Goal: Information Seeking & Learning: Learn about a topic

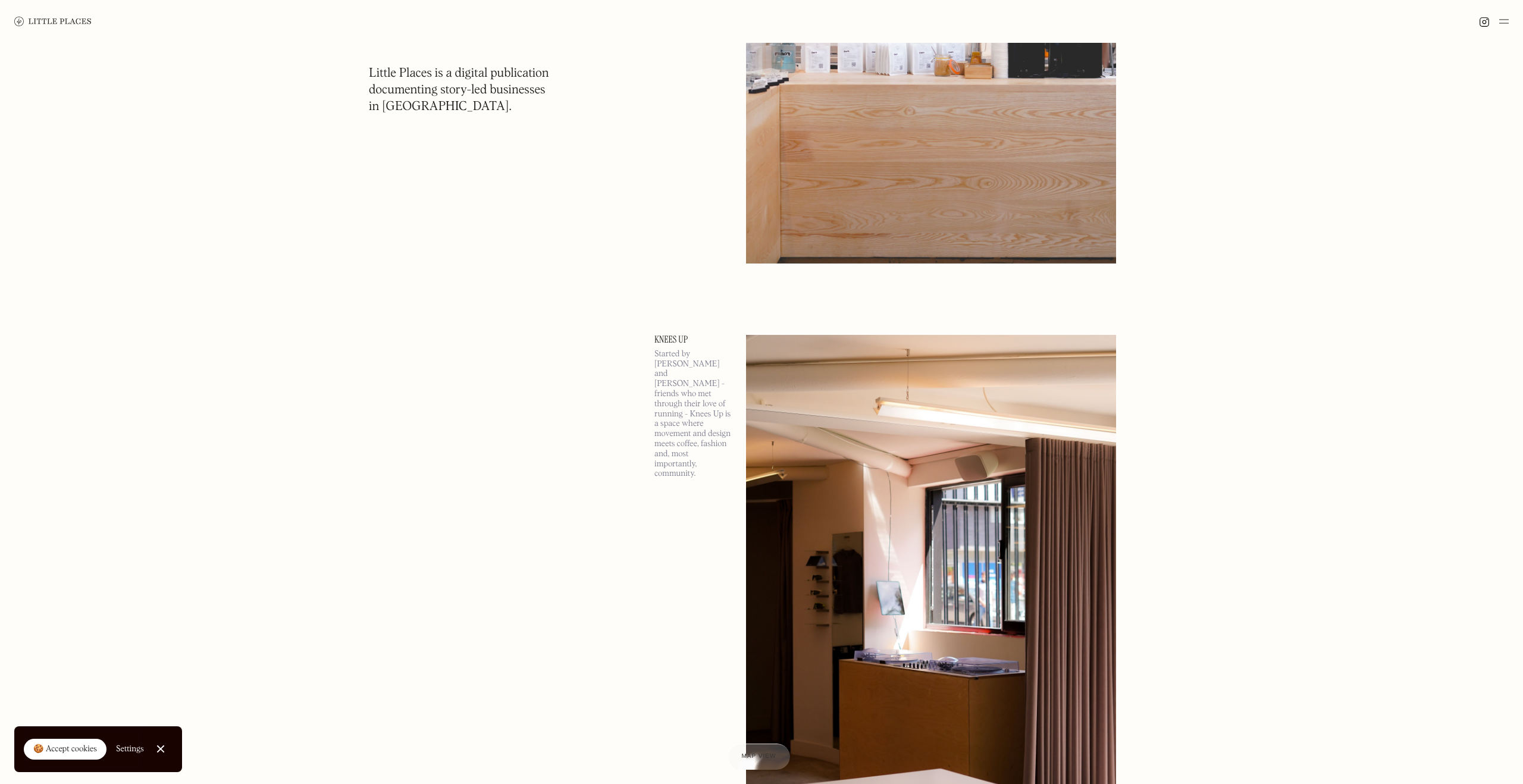
scroll to position [2703, 0]
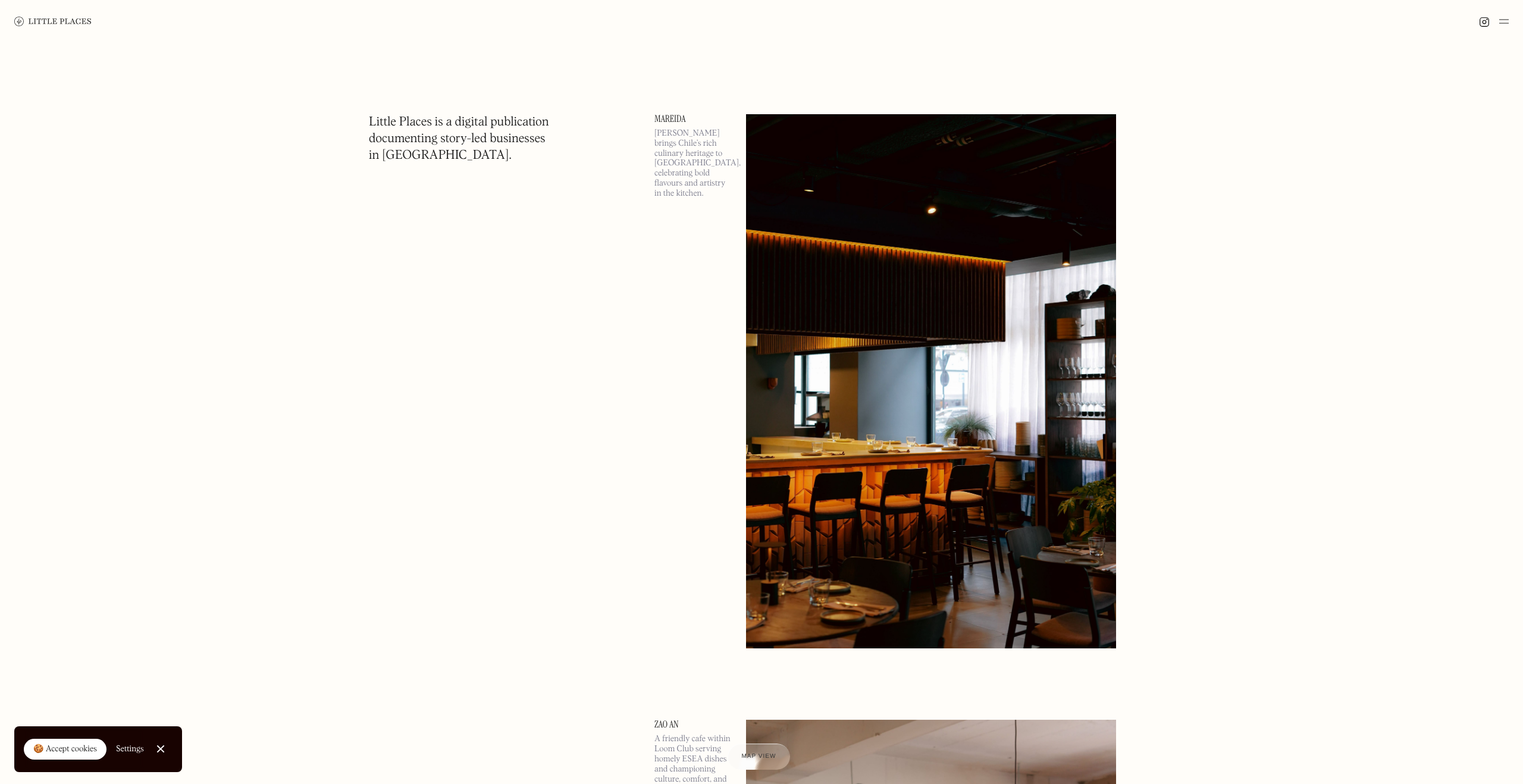
click at [50, 19] on img at bounding box center [52, 21] width 77 height 10
click at [1498, 17] on div at bounding box center [1493, 21] width 30 height 14
click at [1500, 21] on img at bounding box center [1503, 21] width 10 height 14
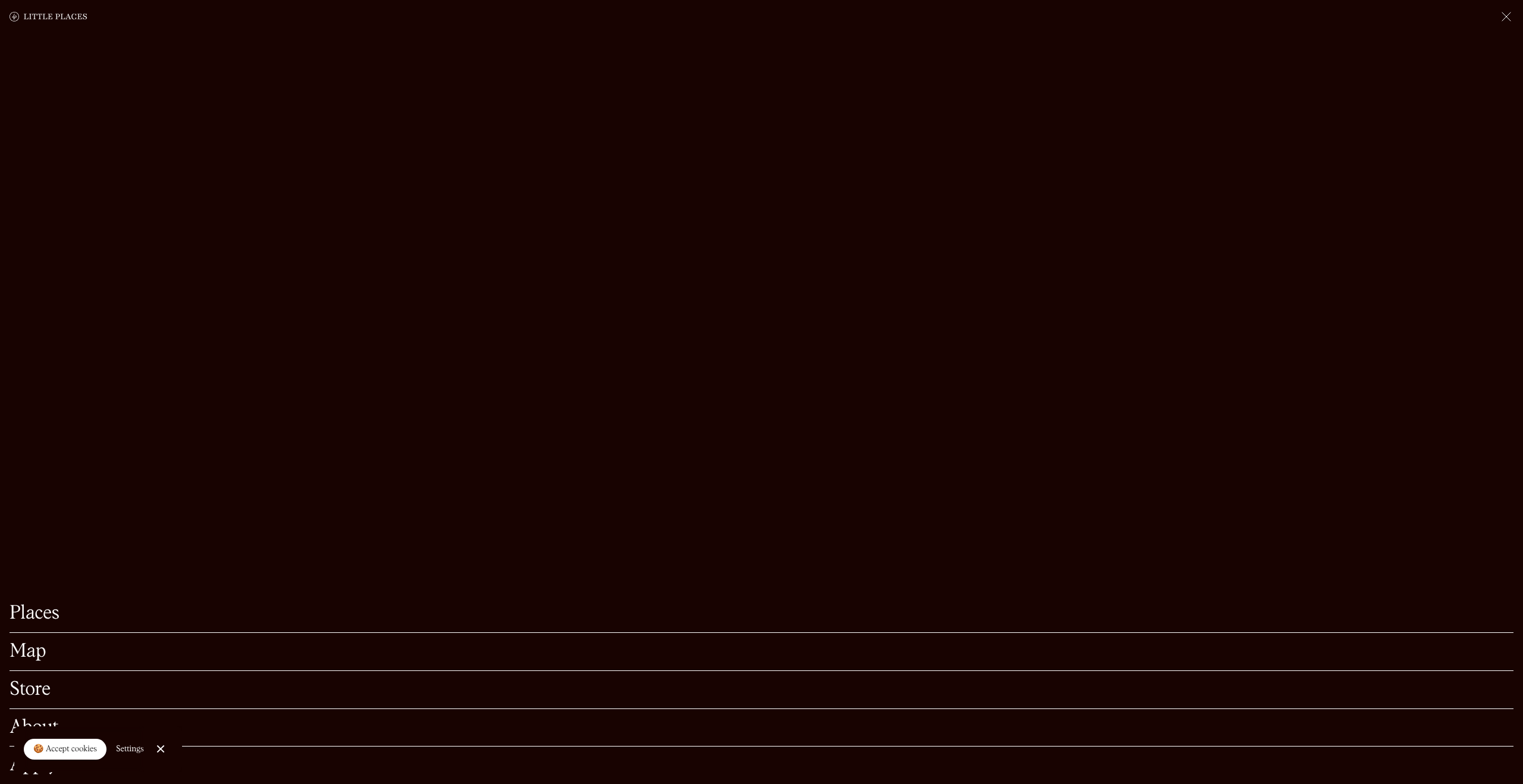
scroll to position [280, 0]
click at [26, 609] on link "Places" at bounding box center [762, 613] width 1504 height 18
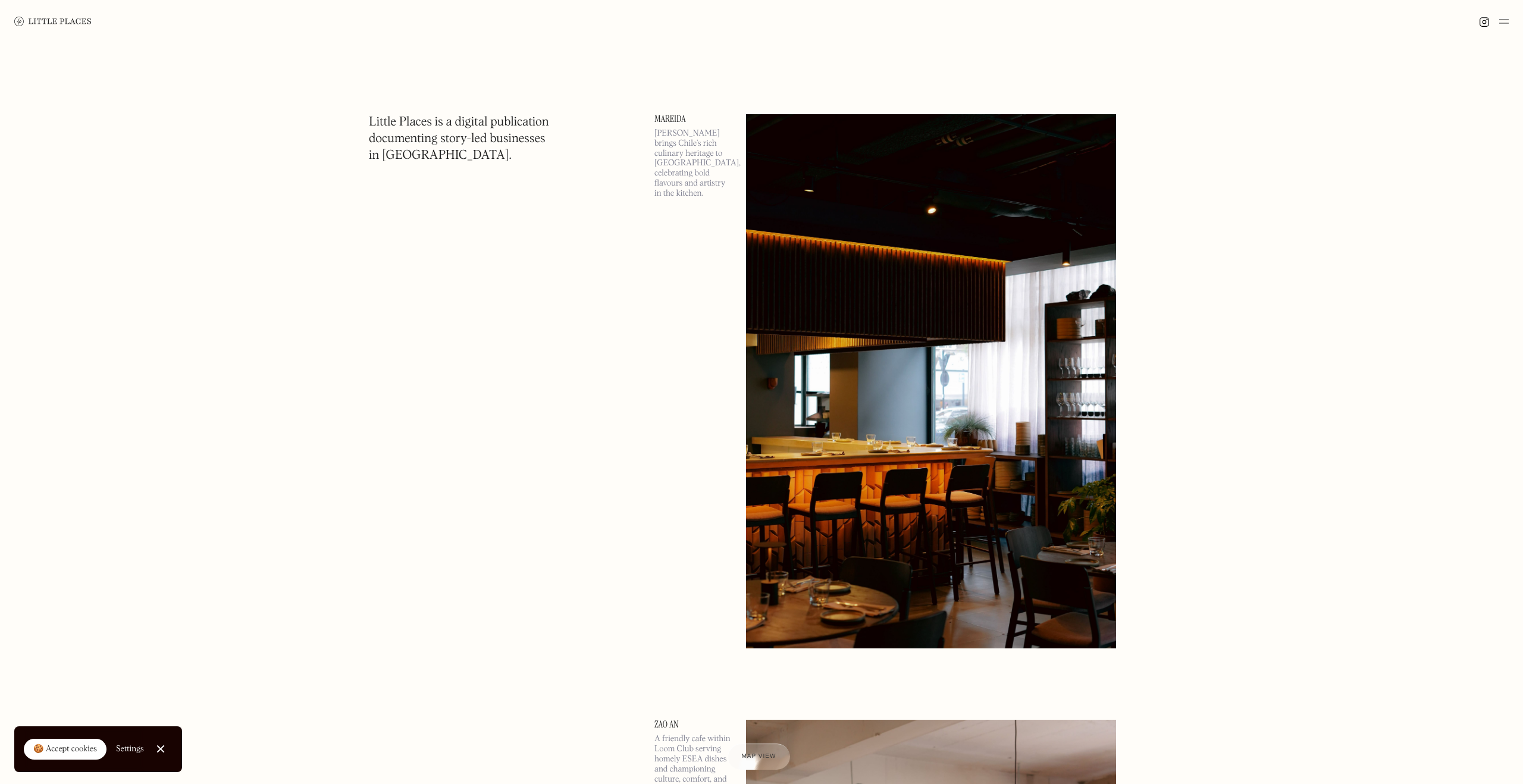
click at [1500, 22] on img at bounding box center [1503, 21] width 10 height 14
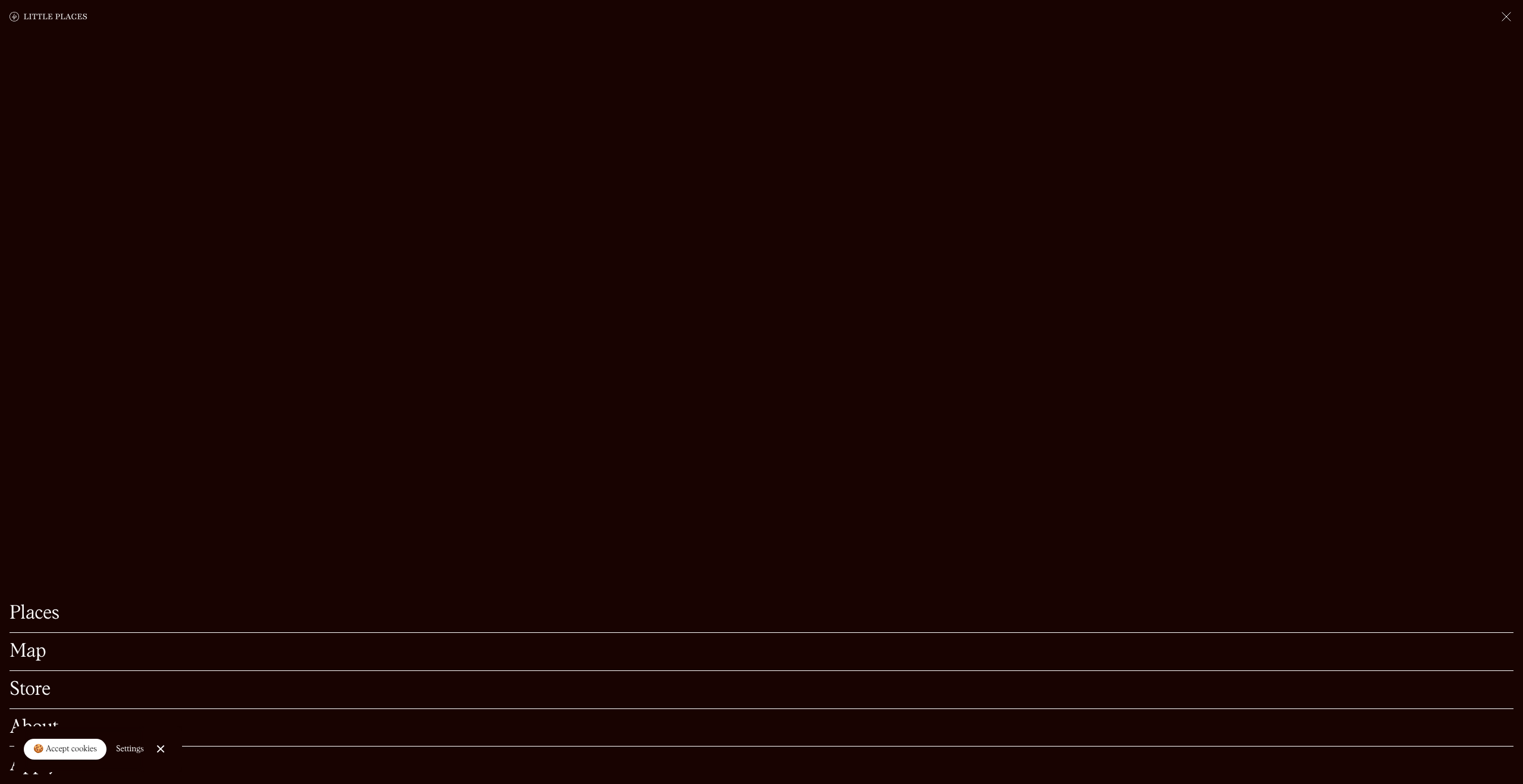
click at [19, 661] on div "Map" at bounding box center [762, 652] width 1504 height 38
click at [19, 654] on link "Map" at bounding box center [762, 651] width 1504 height 18
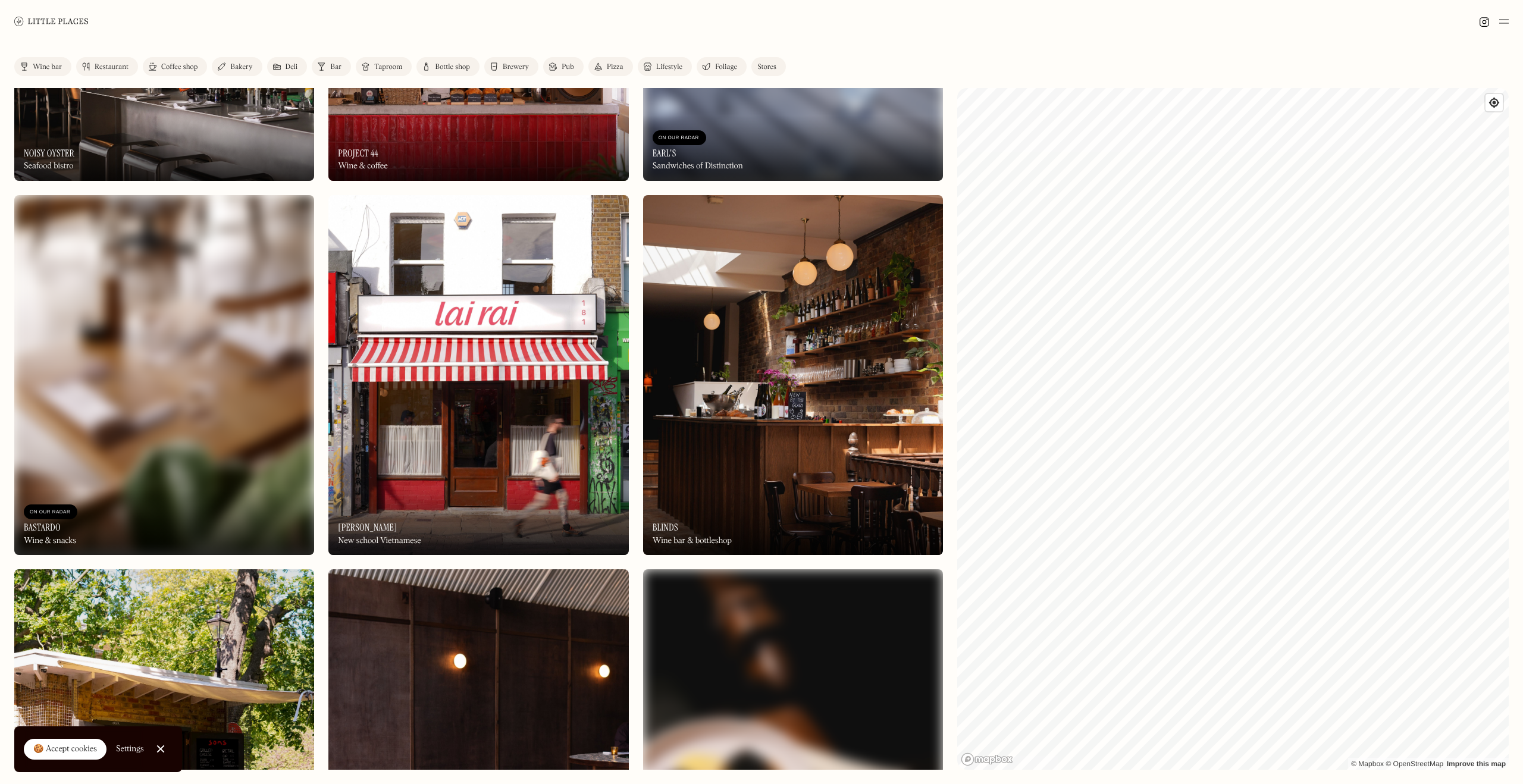
scroll to position [2140, 0]
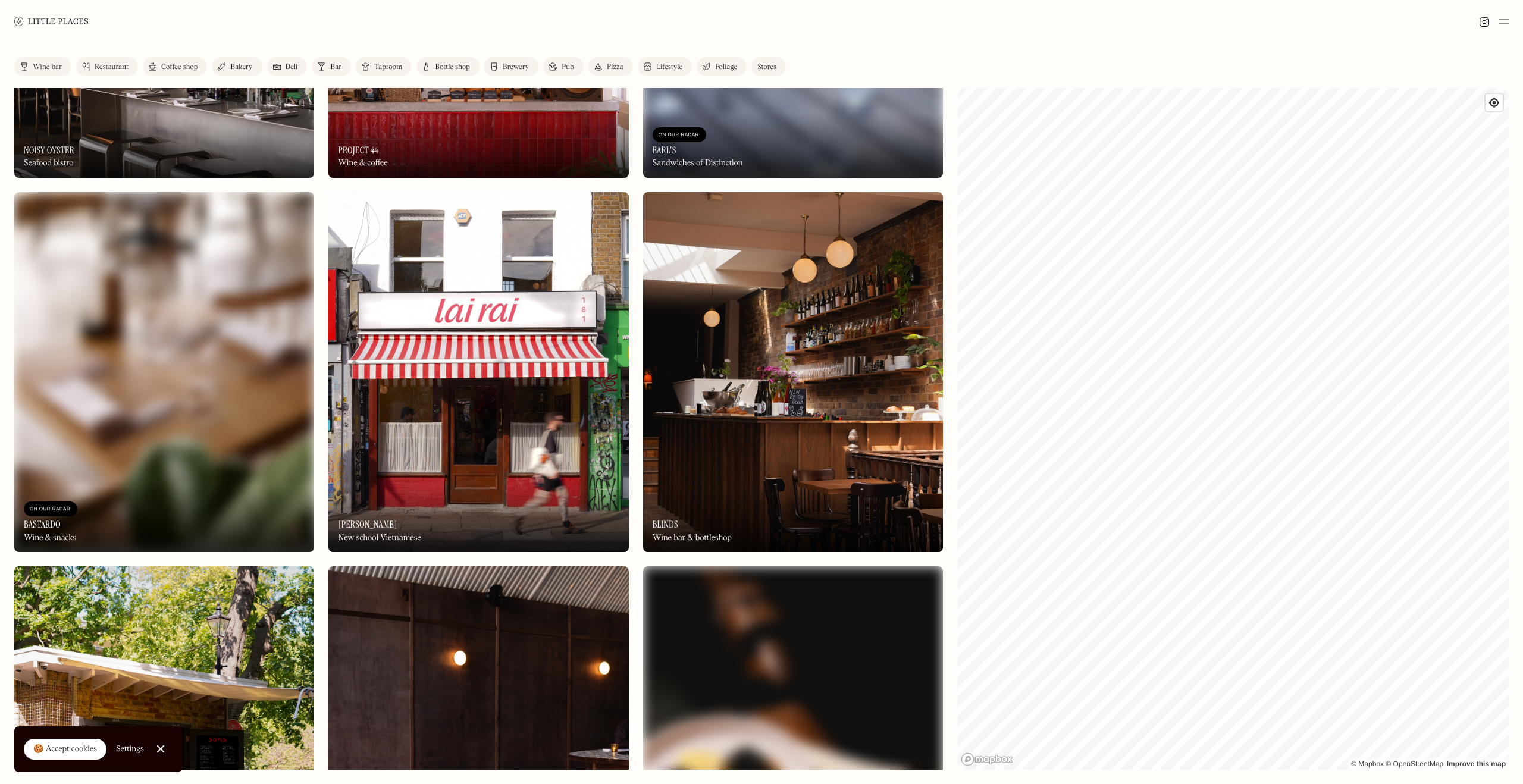
click at [843, 302] on img at bounding box center [792, 372] width 300 height 360
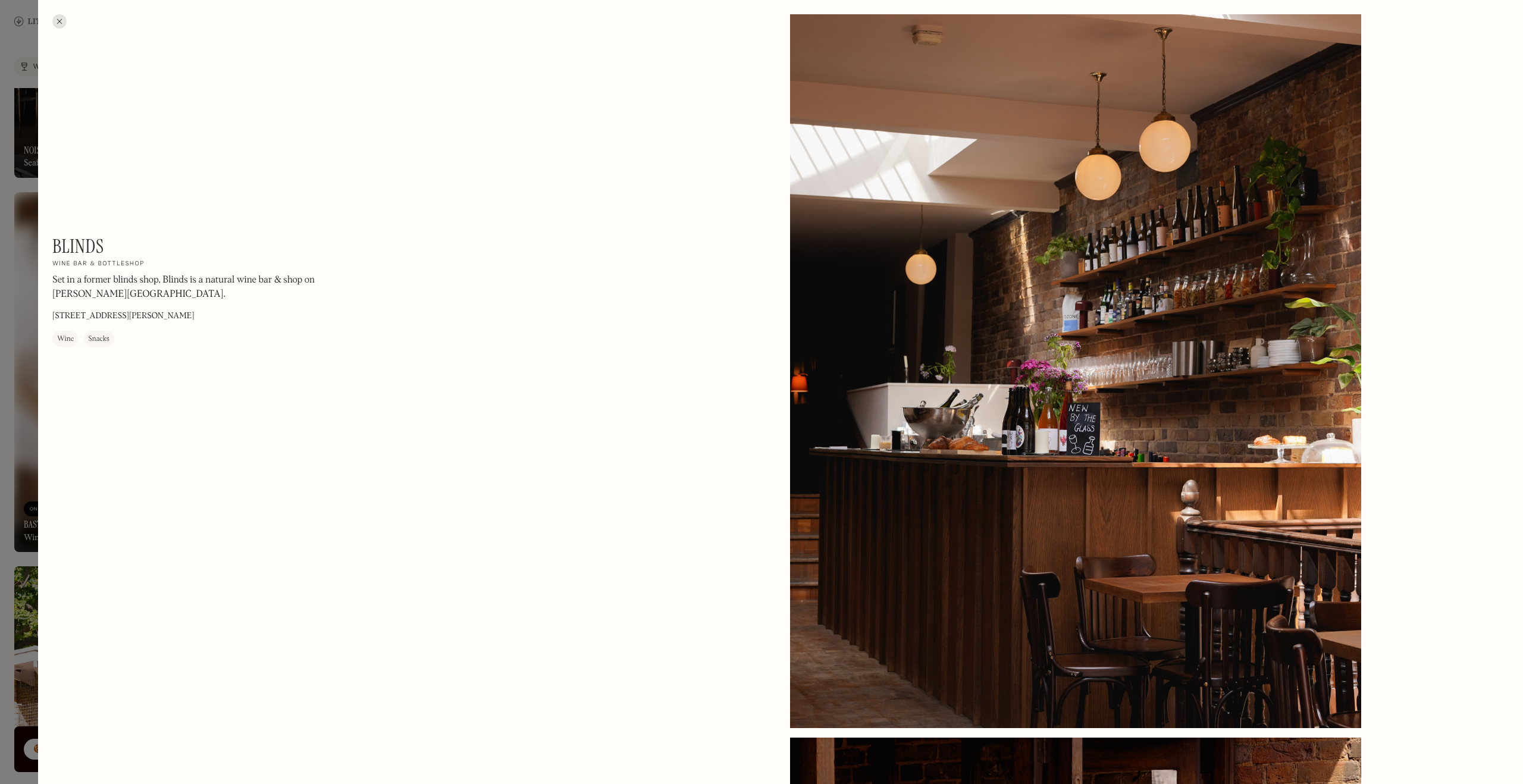
click at [60, 16] on div at bounding box center [59, 21] width 14 height 14
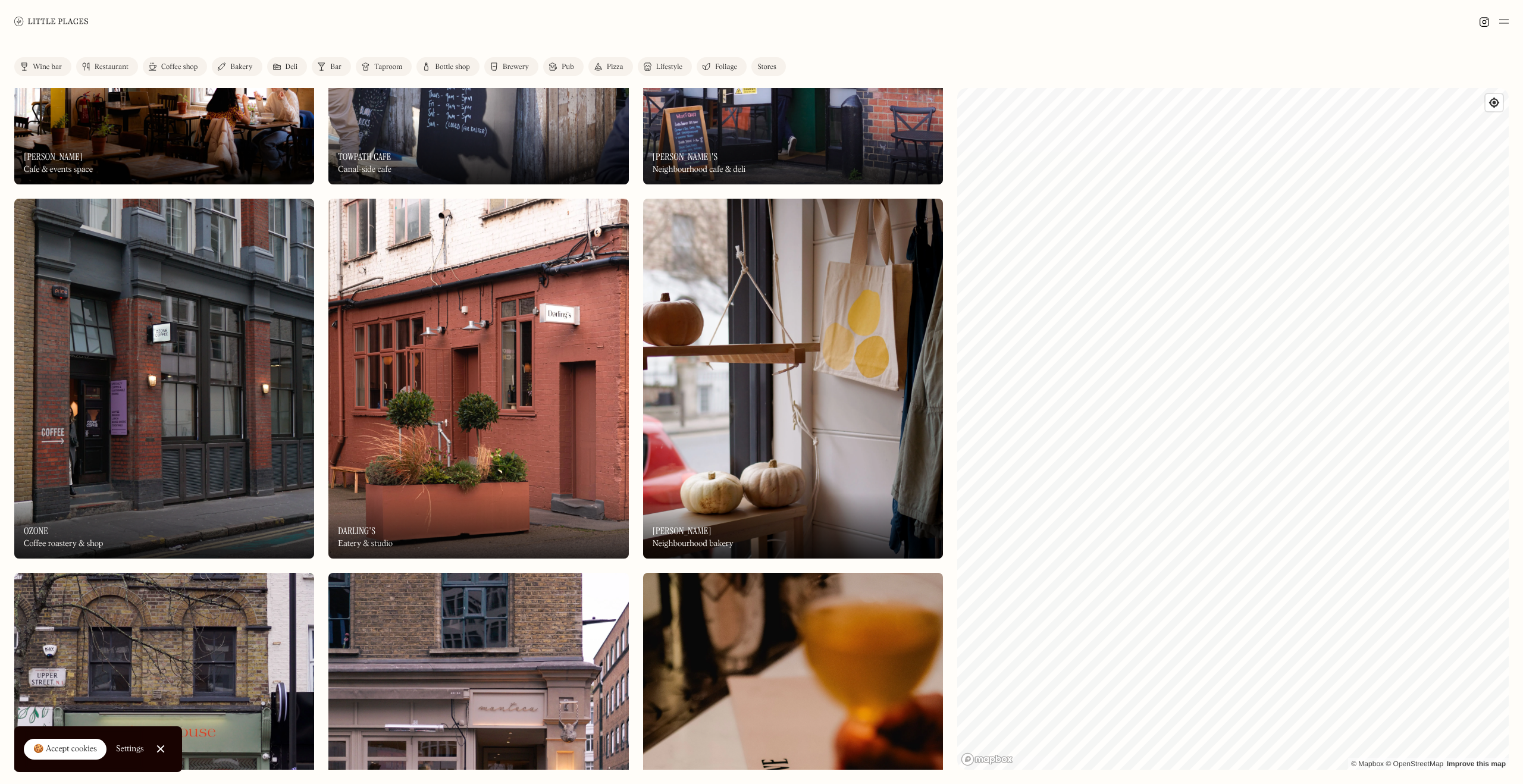
scroll to position [10345, 0]
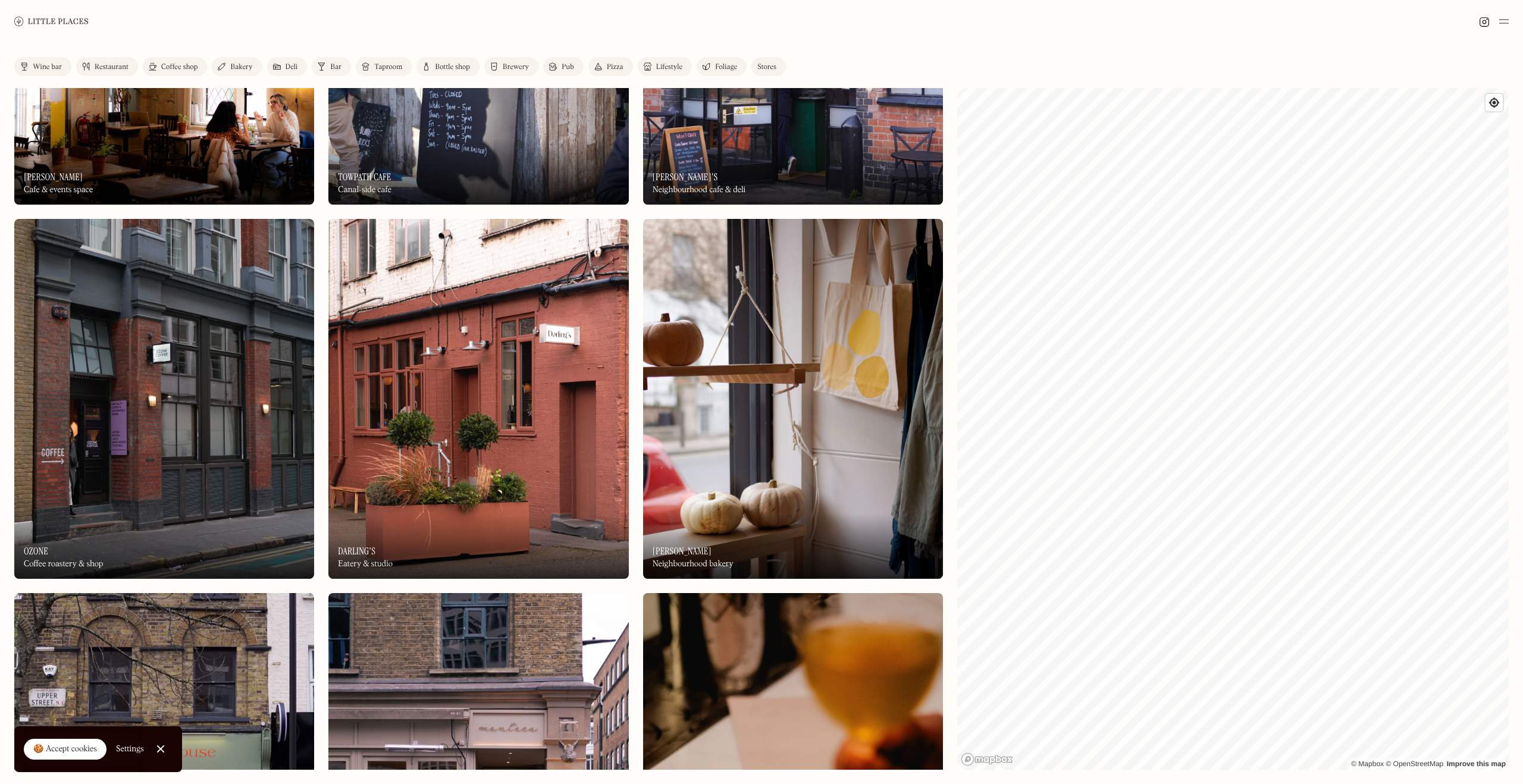
click at [514, 482] on img at bounding box center [478, 399] width 300 height 360
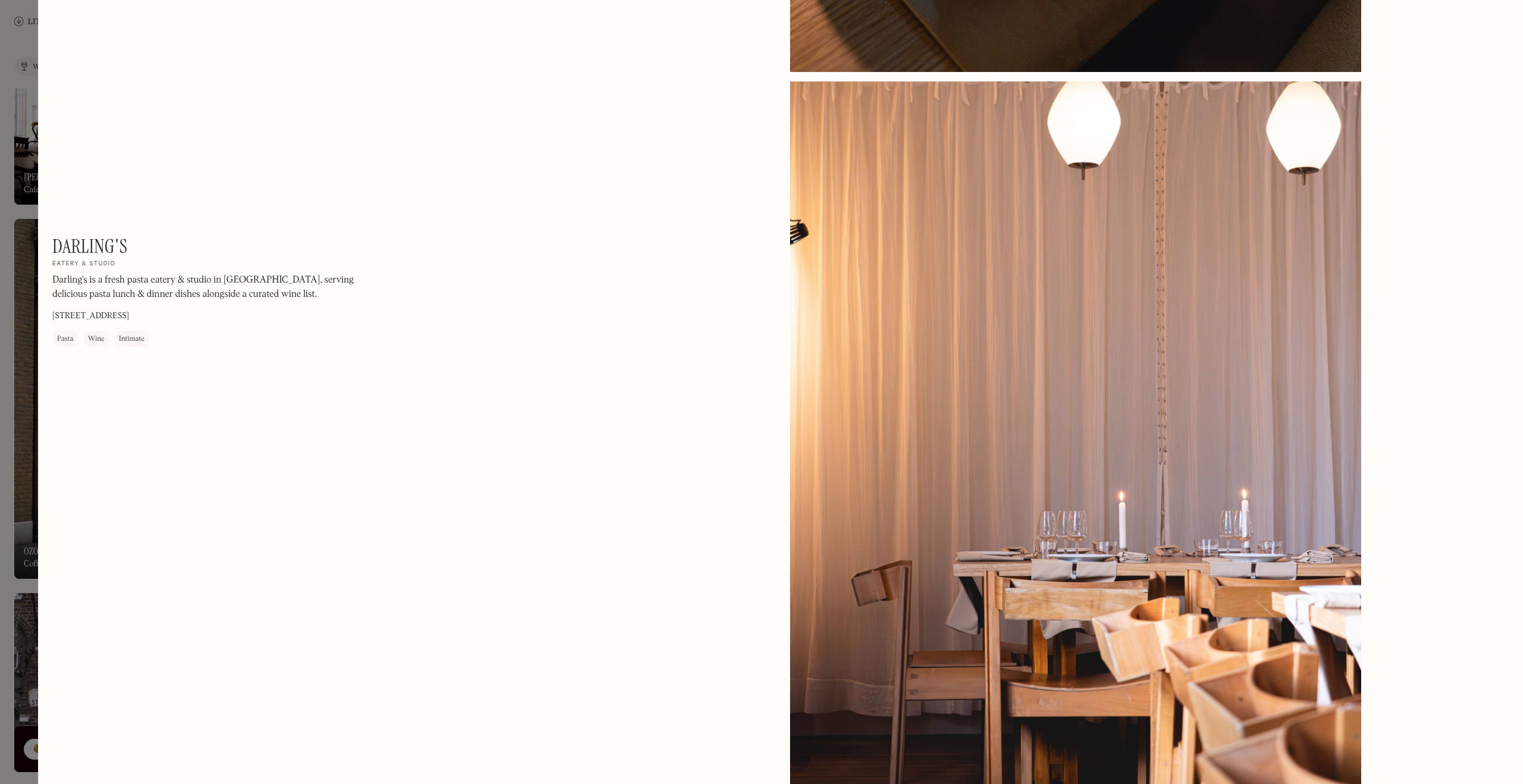
scroll to position [3152, 0]
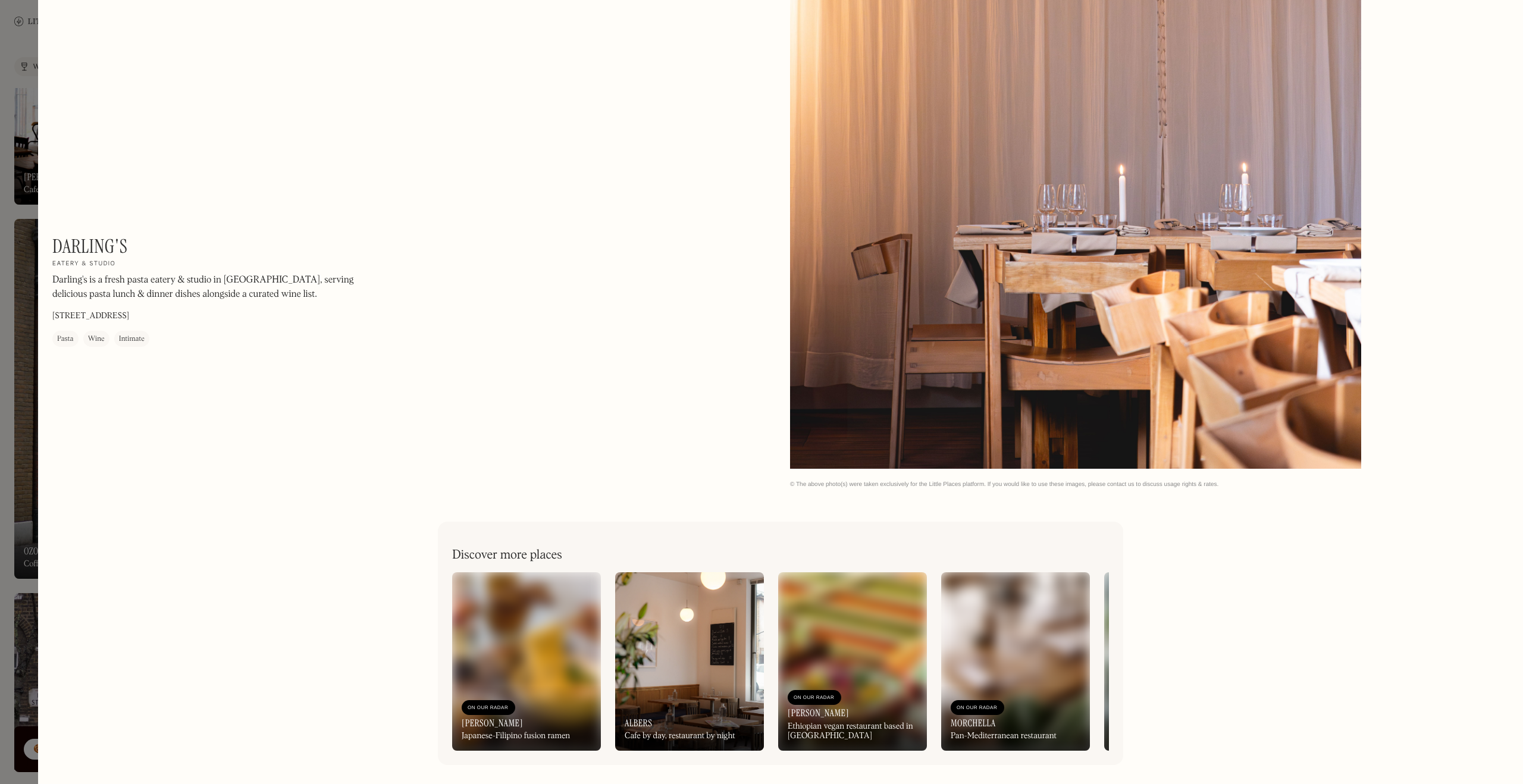
click at [31, 98] on div at bounding box center [762, 392] width 1523 height 784
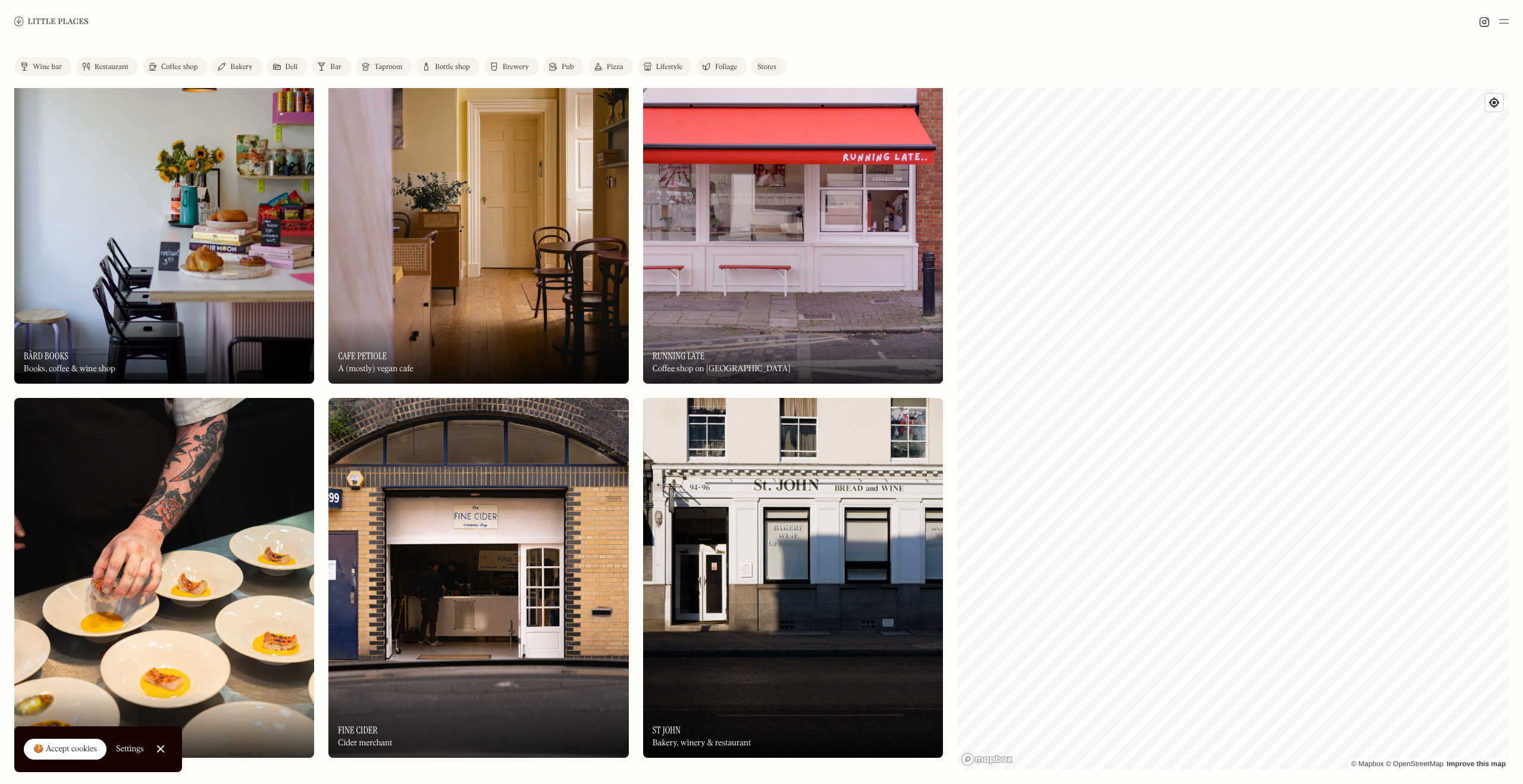
scroll to position [8657, 0]
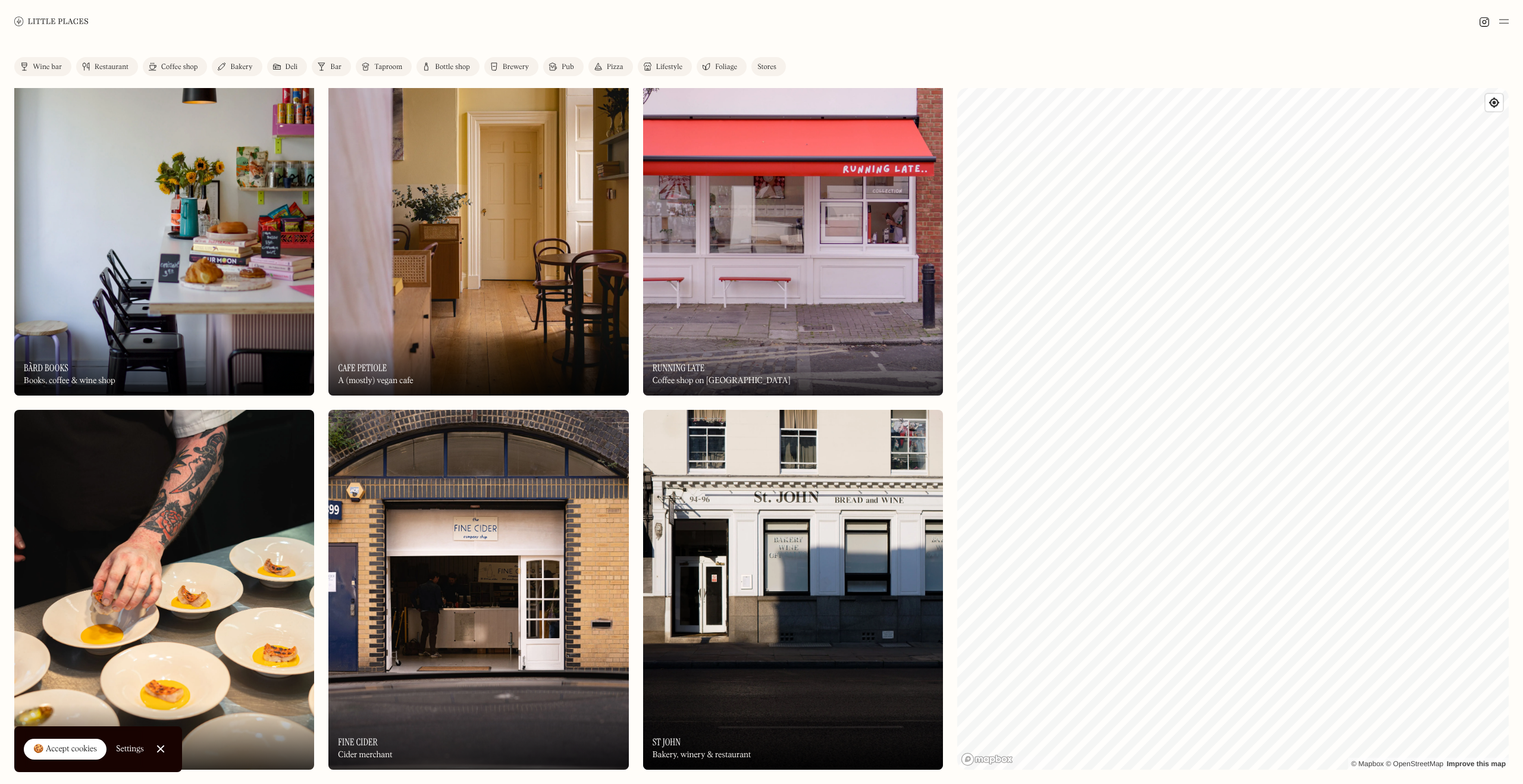
click at [423, 496] on img at bounding box center [478, 590] width 300 height 360
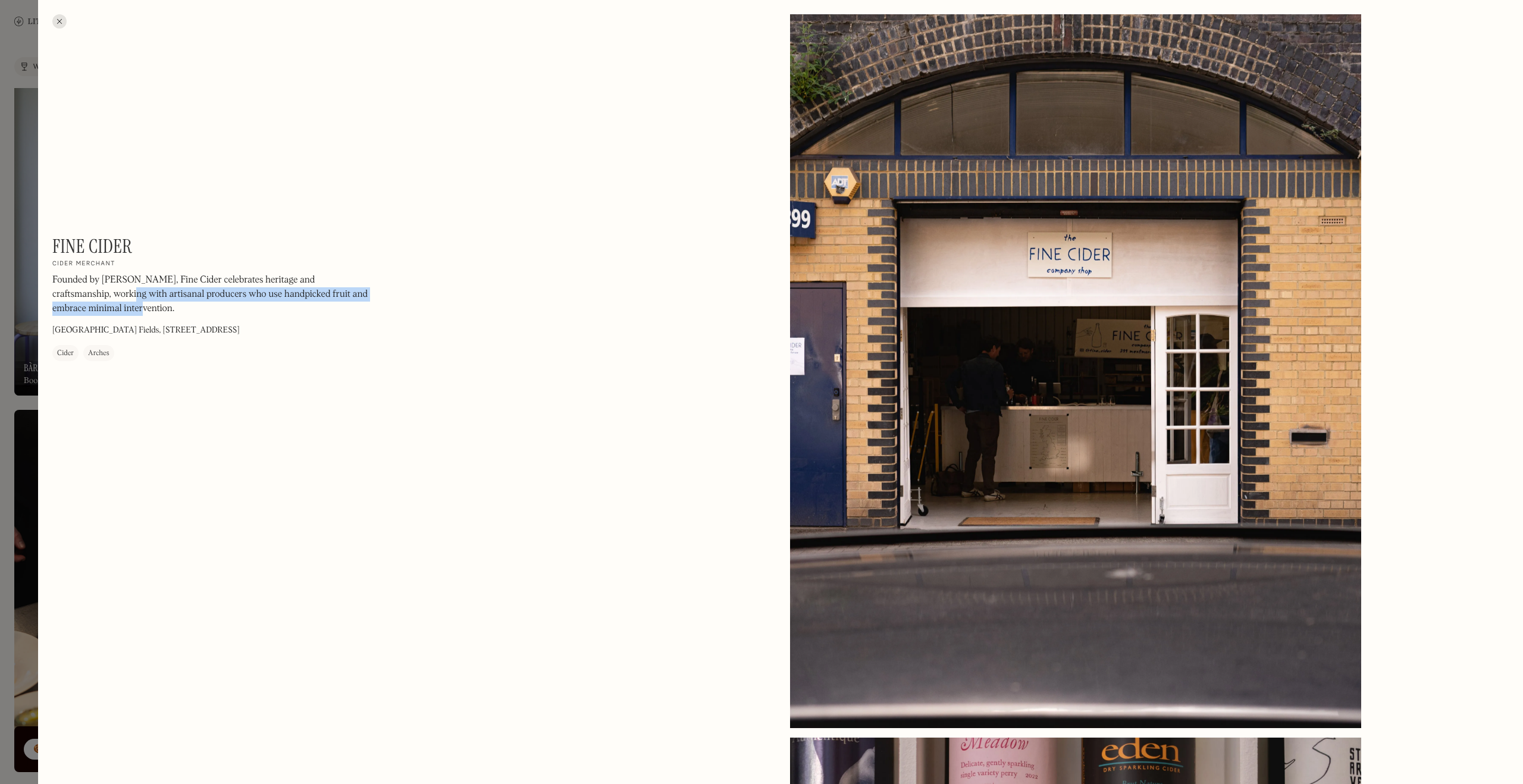
drag, startPoint x: 72, startPoint y: 295, endPoint x: 247, endPoint y: 320, distance: 176.8
click at [247, 320] on div "Founded by Felix, Fine Cider celebrates heritage and craftsmanship, working wit…" at bounding box center [212, 298] width 321 height 49
click at [189, 308] on p "Founded by Felix, Fine Cider celebrates heritage and craftsmanship, working wit…" at bounding box center [212, 295] width 321 height 43
click at [204, 331] on p "London Fields, 399 Mentmore Terrace, London E8 3PH" at bounding box center [146, 330] width 187 height 12
click at [59, 18] on div at bounding box center [59, 21] width 14 height 14
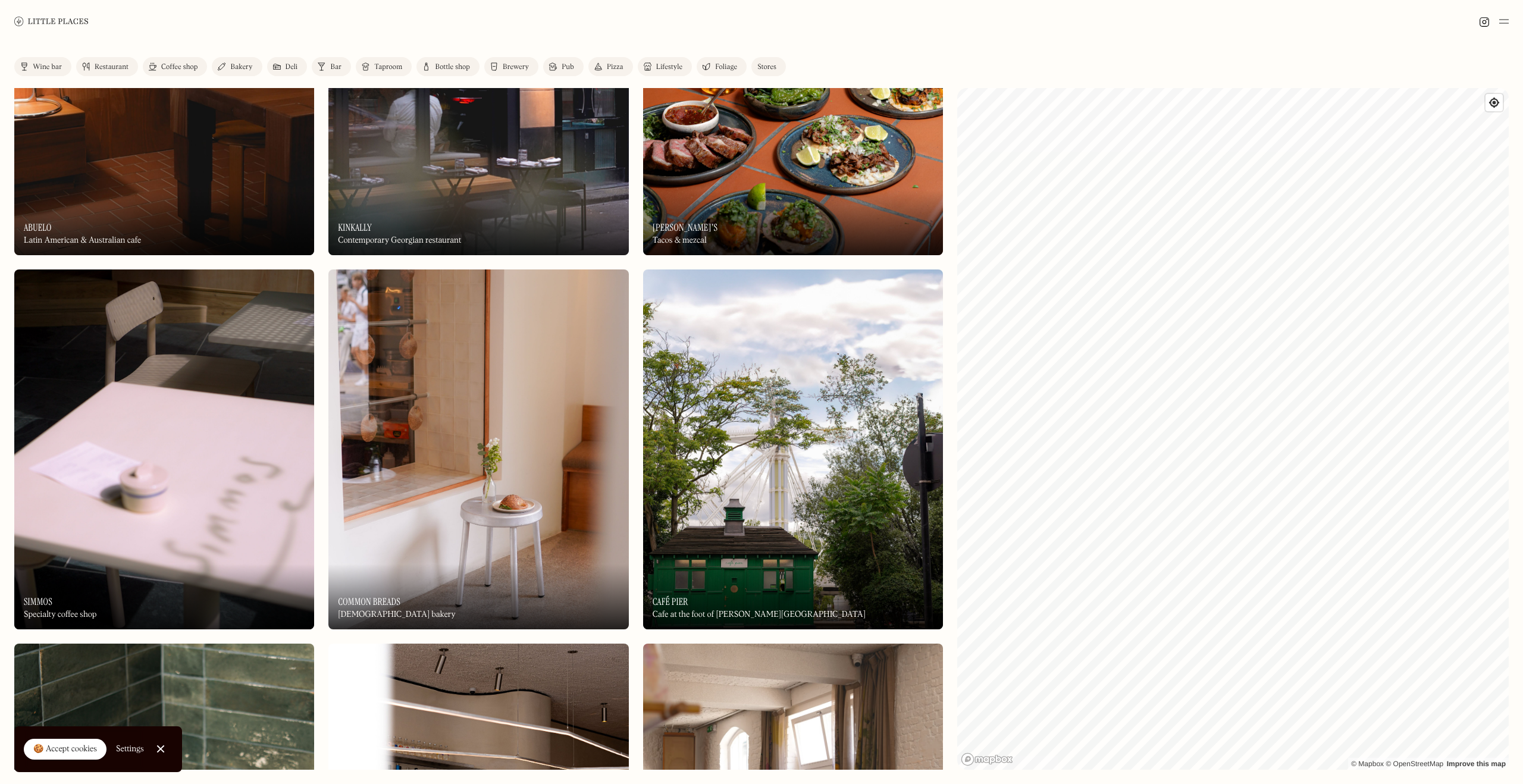
scroll to position [7093, 0]
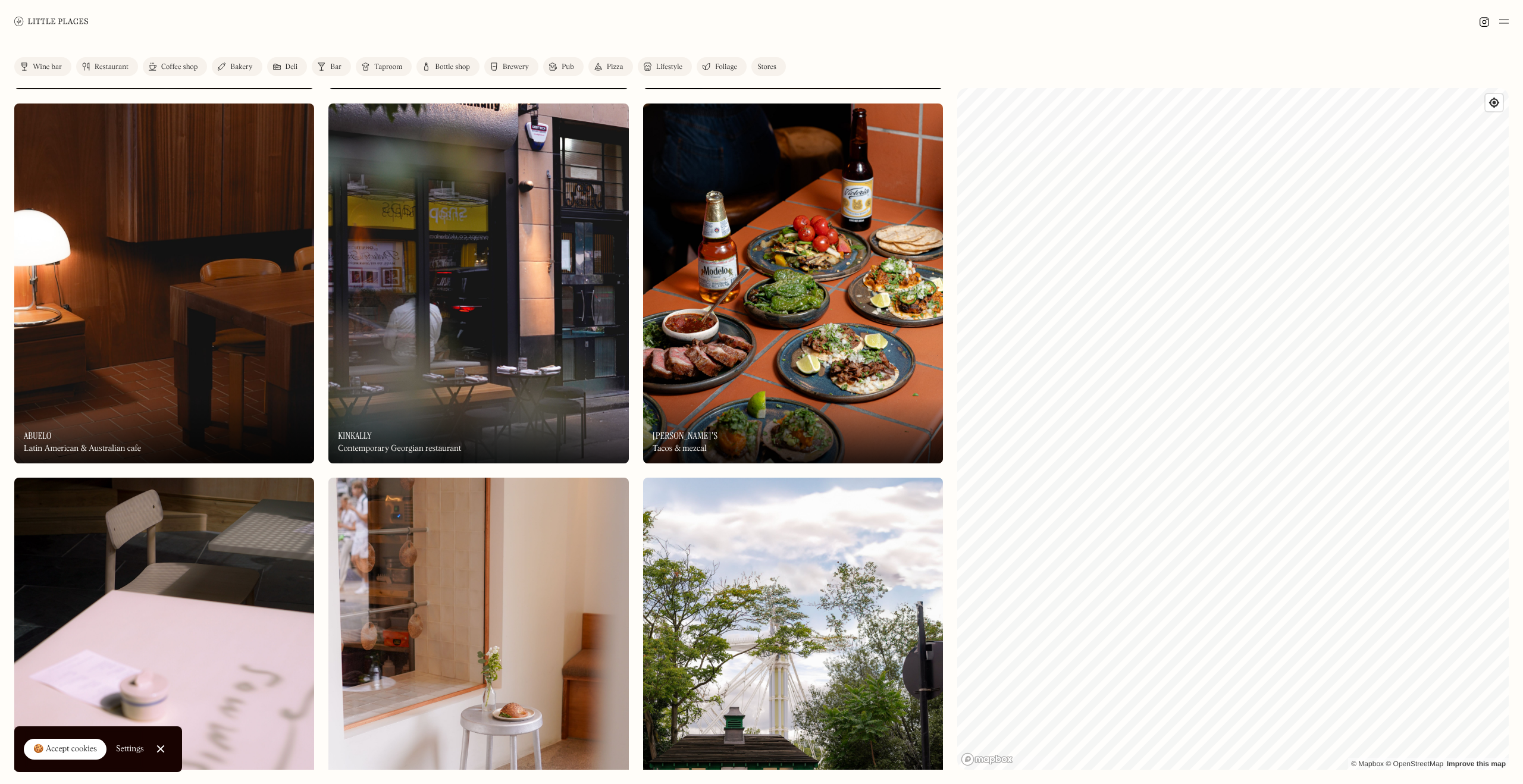
click at [286, 65] on div "Deli" at bounding box center [292, 67] width 12 height 7
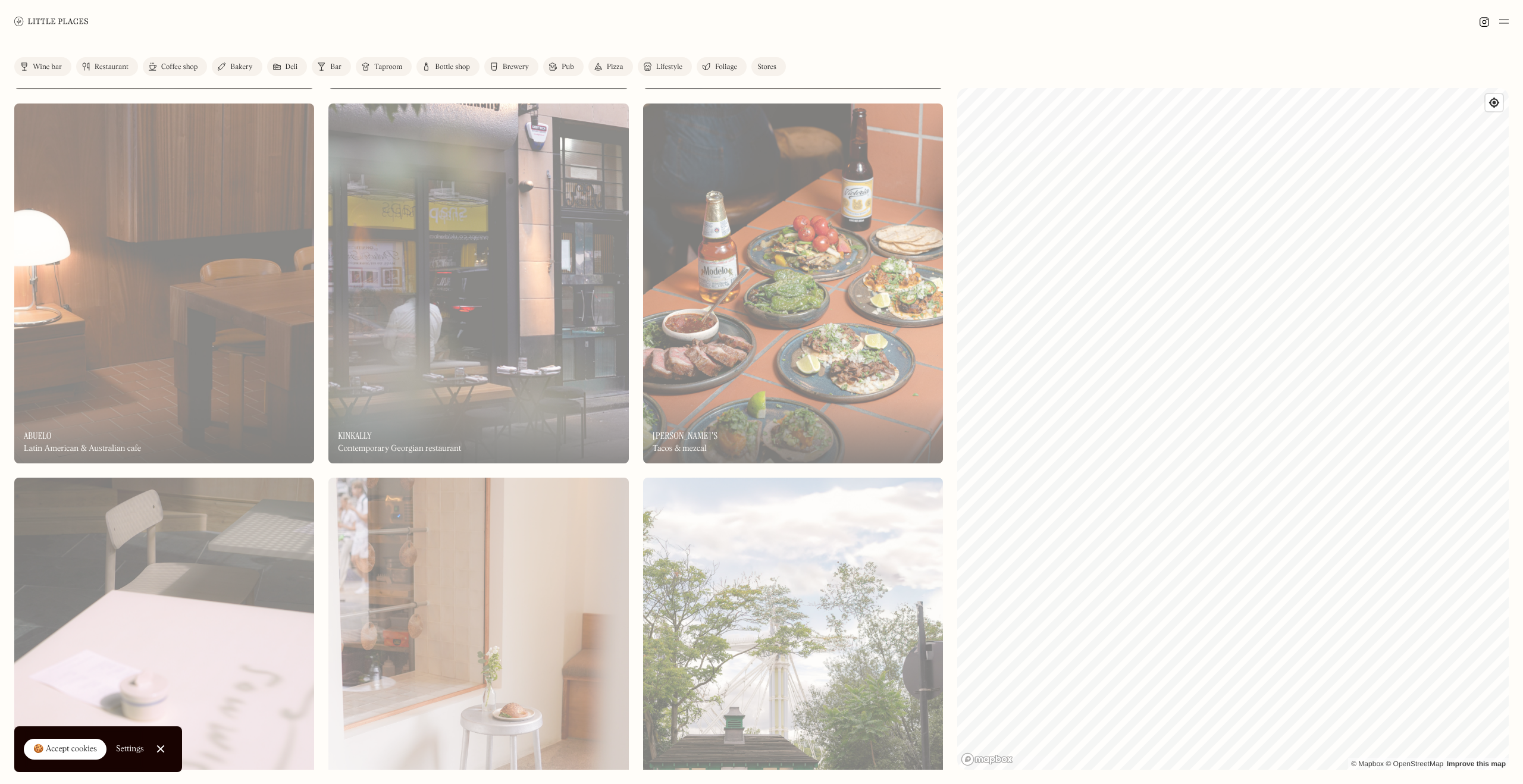
scroll to position [2307, 0]
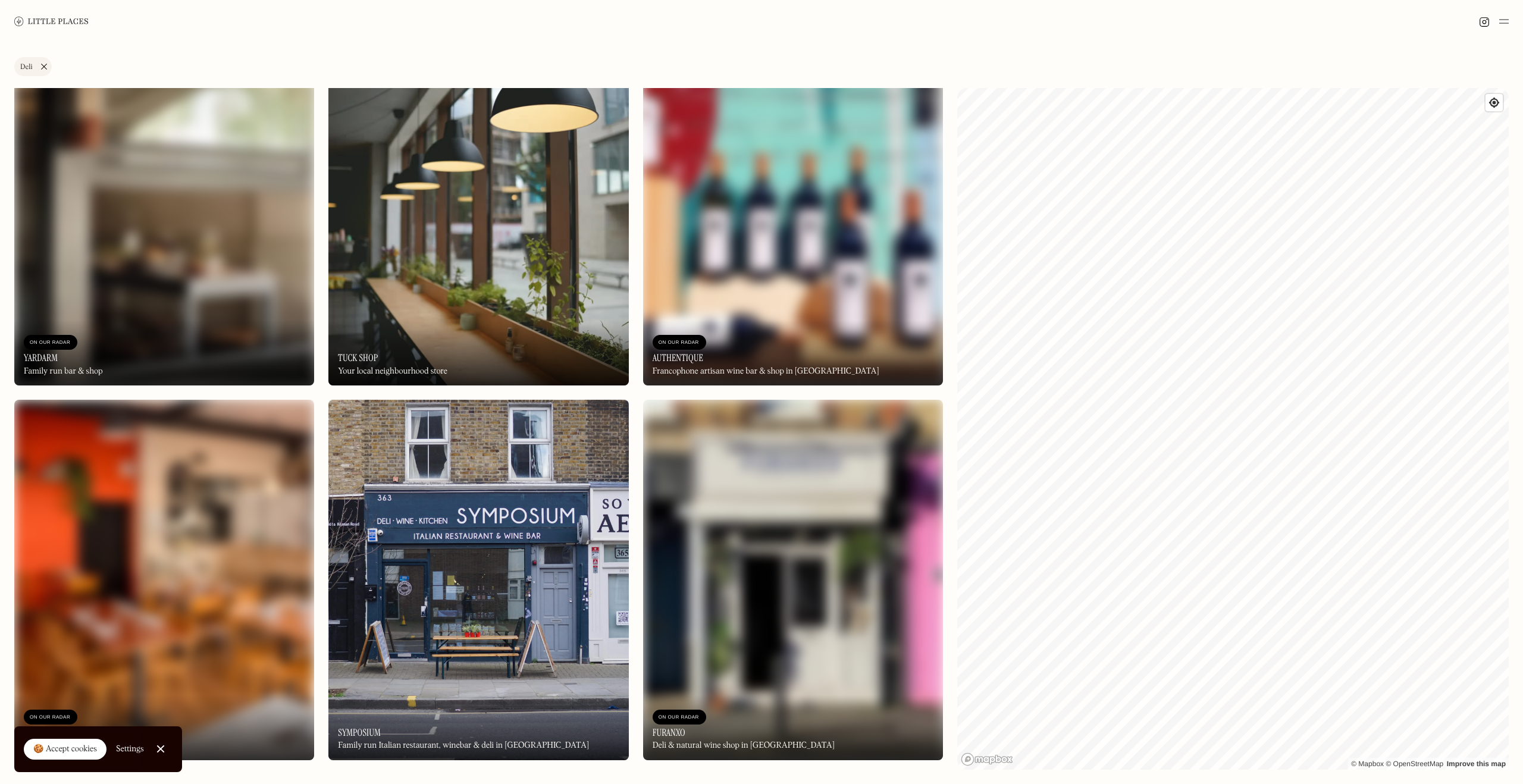
click at [42, 57] on link "Deli" at bounding box center [32, 66] width 38 height 19
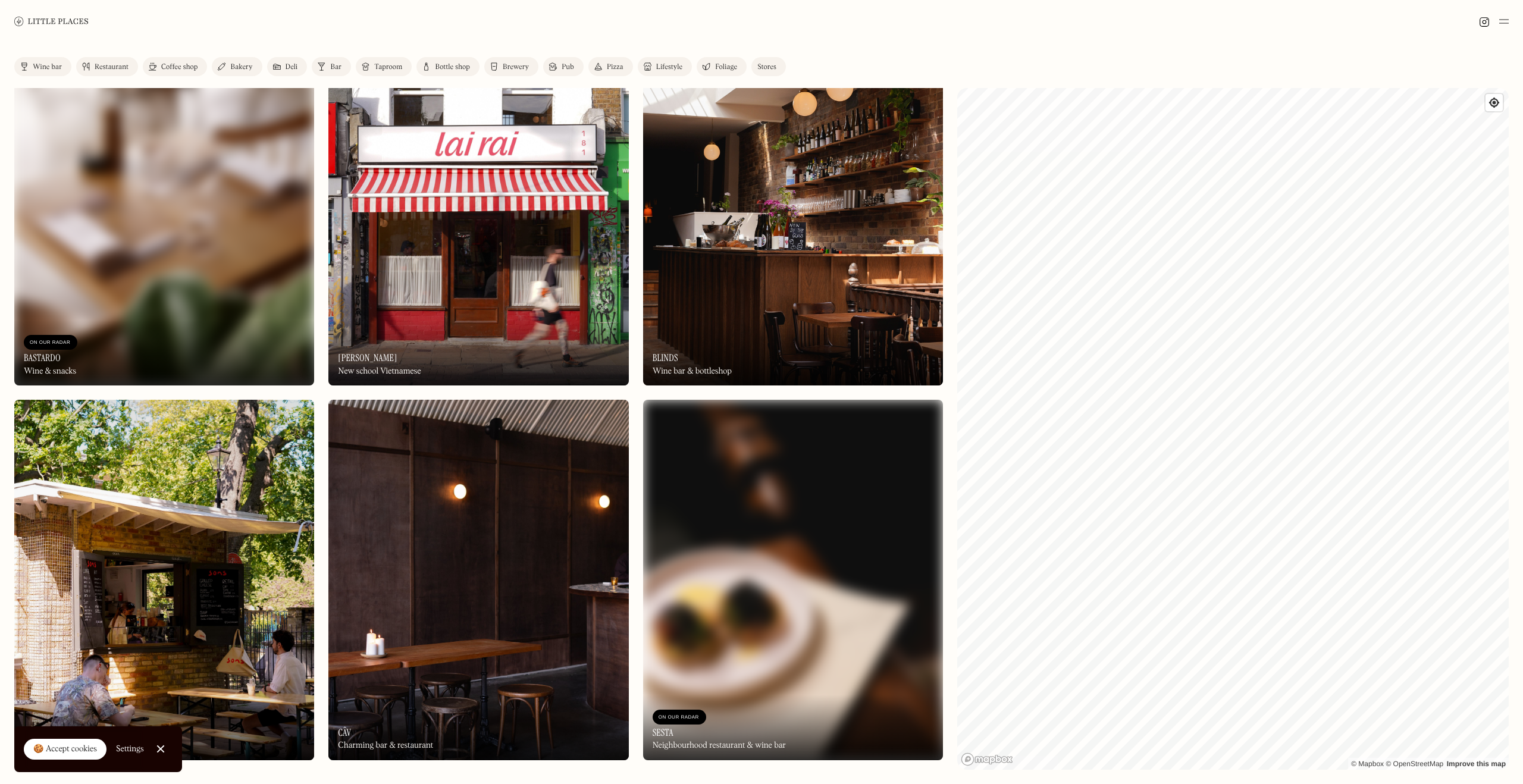
scroll to position [7093, 0]
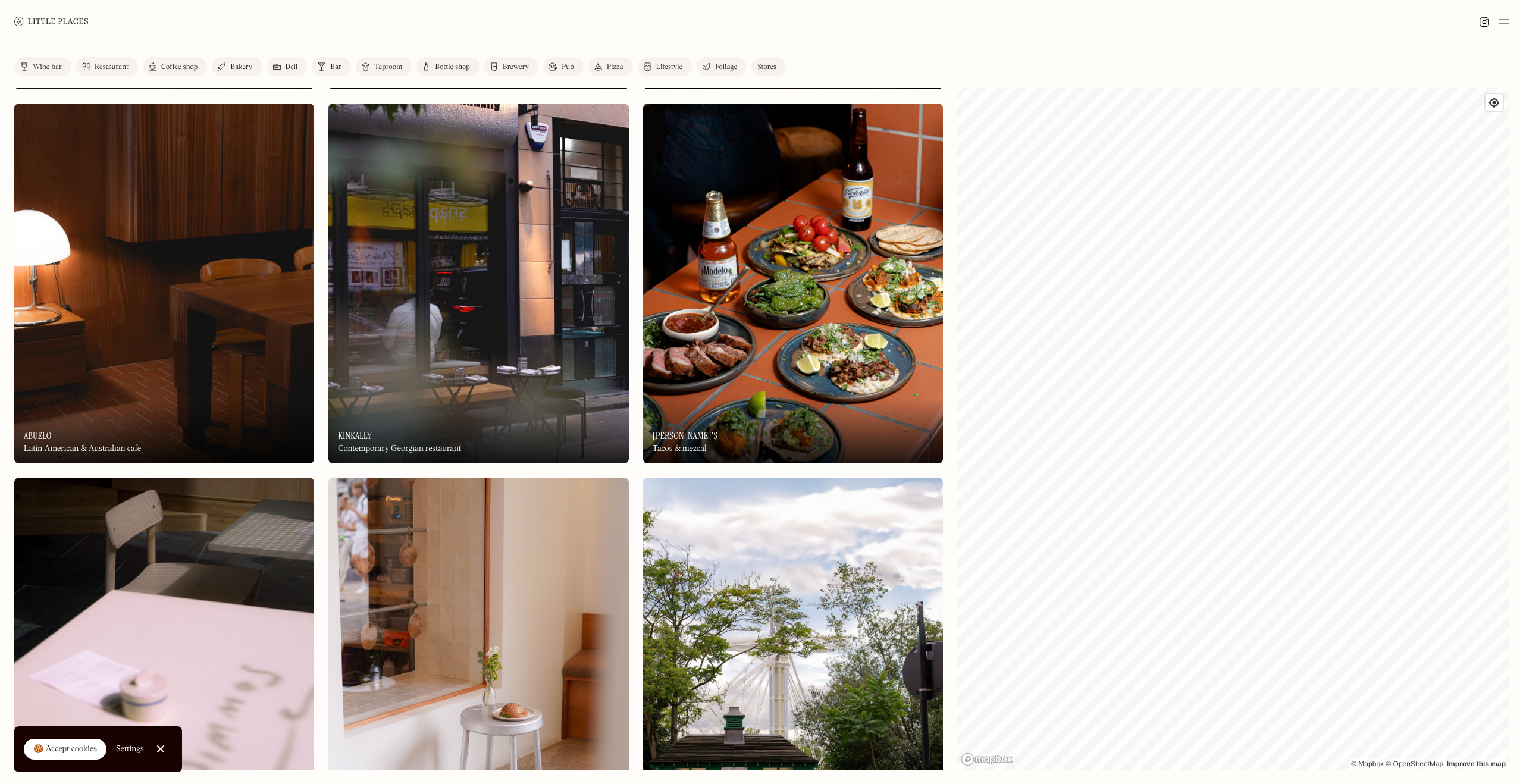
click at [114, 71] on link "Restaurant" at bounding box center [107, 66] width 62 height 19
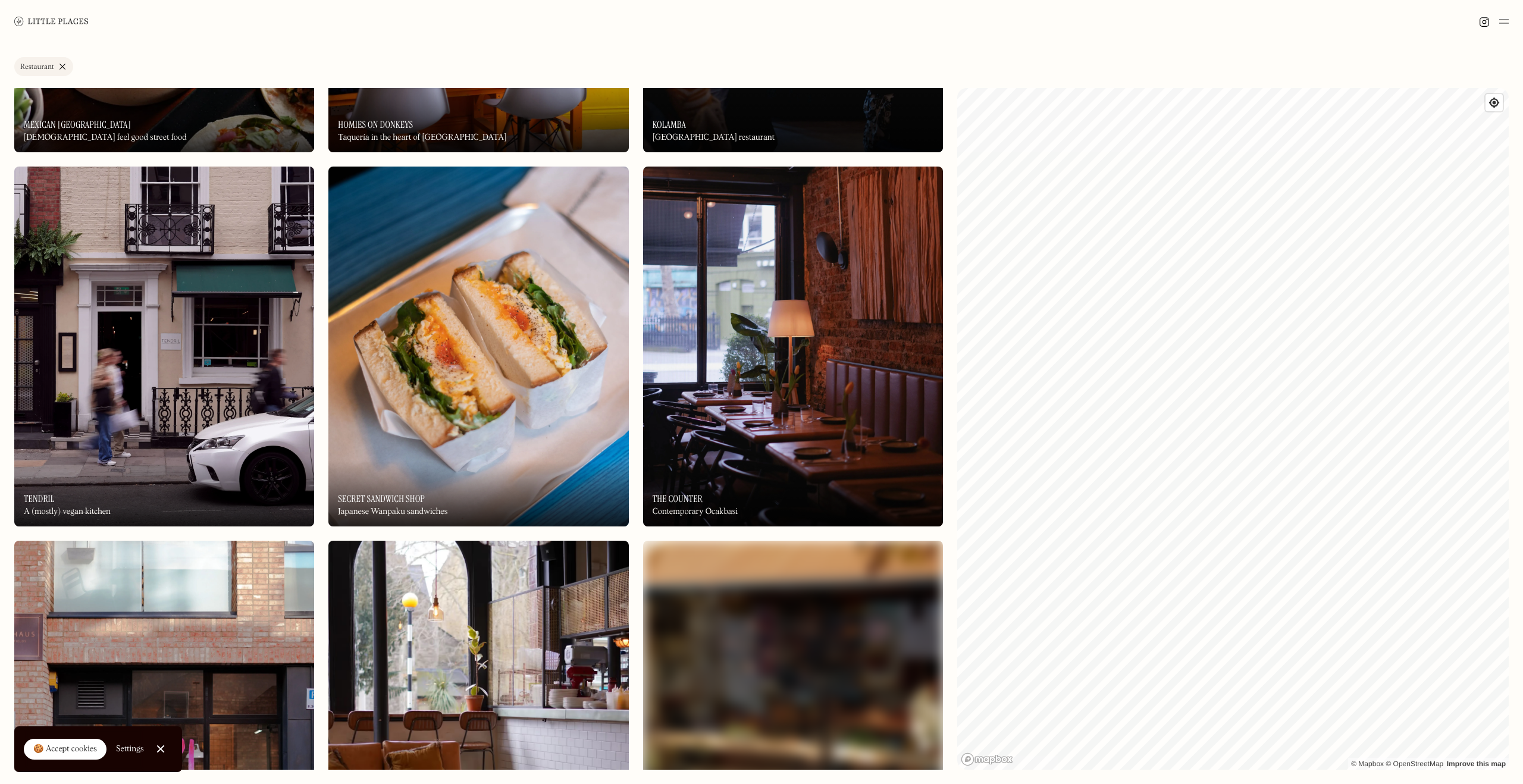
scroll to position [5855, 0]
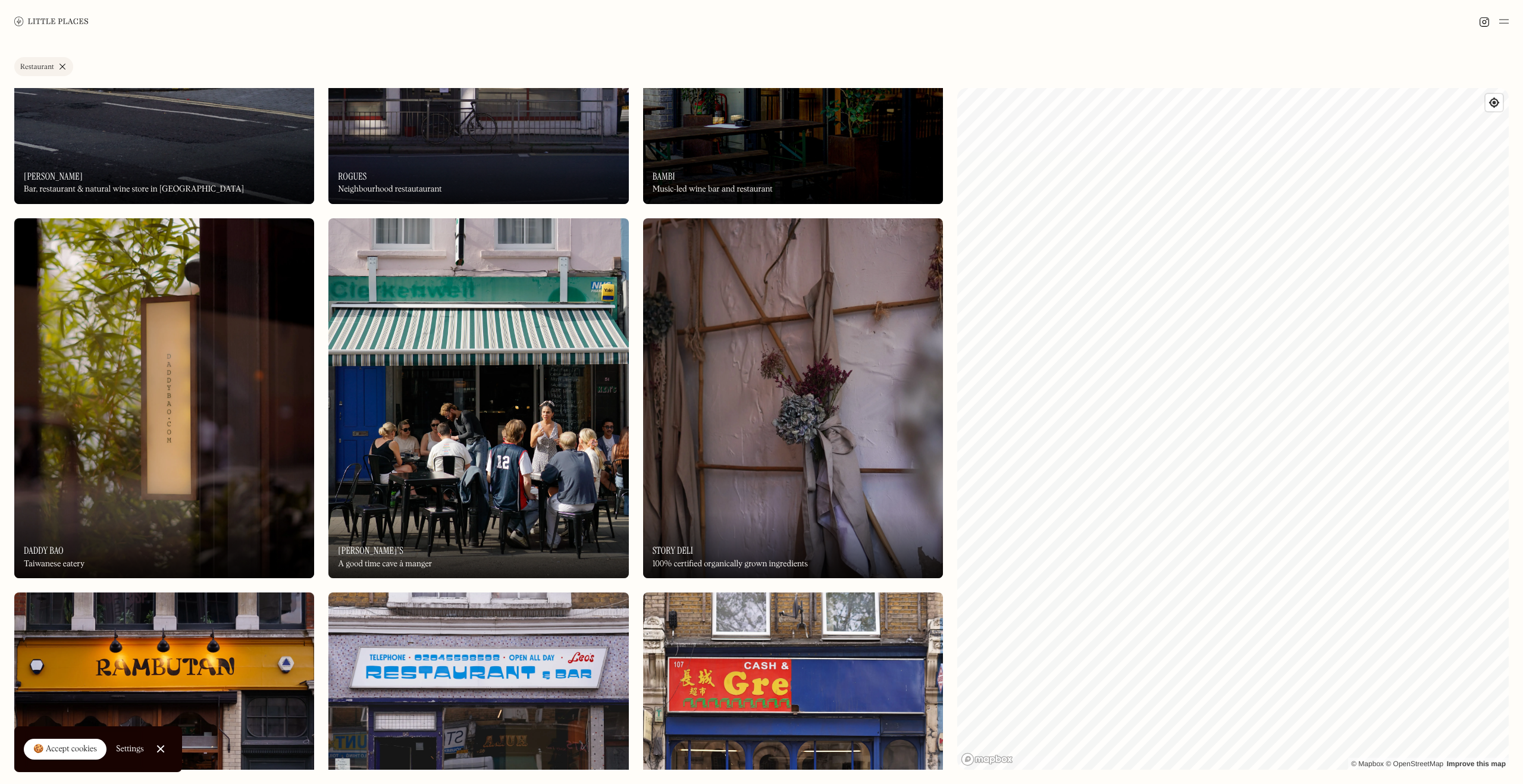
click at [60, 66] on link "Restaurant" at bounding box center [43, 66] width 59 height 19
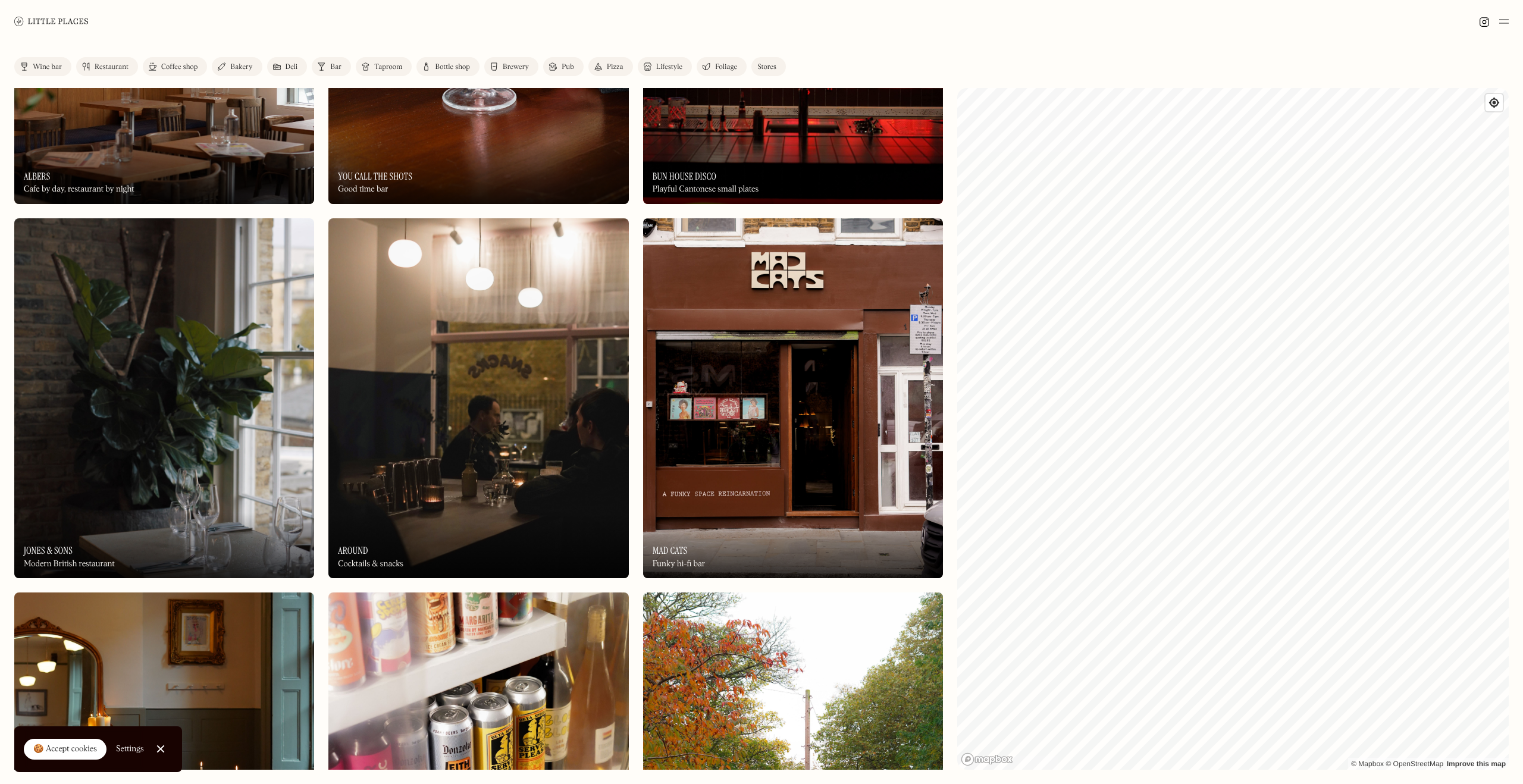
click at [61, 15] on link at bounding box center [51, 21] width 74 height 43
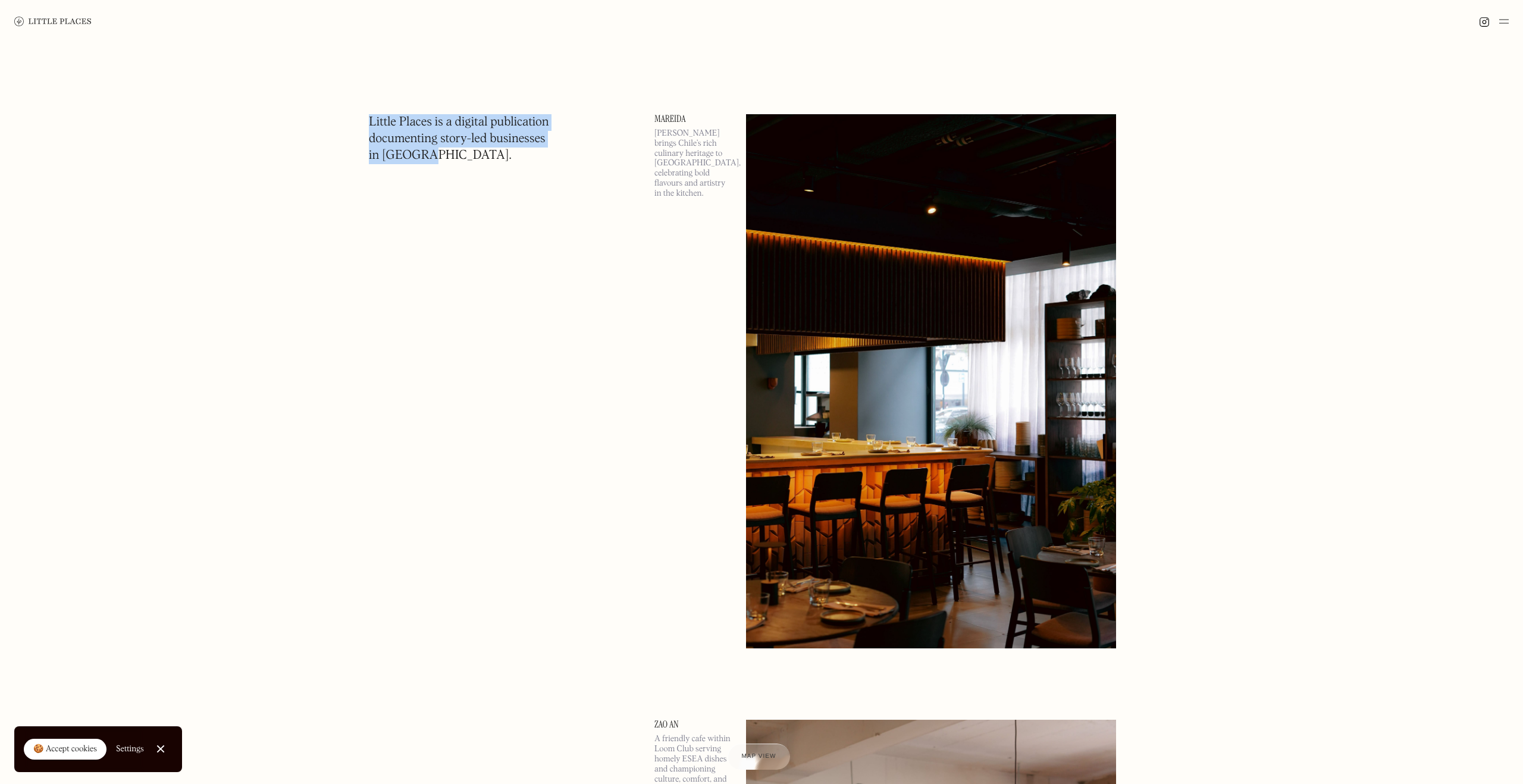
drag, startPoint x: 437, startPoint y: 165, endPoint x: 355, endPoint y: 110, distance: 98.7
click at [369, 98] on div at bounding box center [369, 98] width 0 height 0
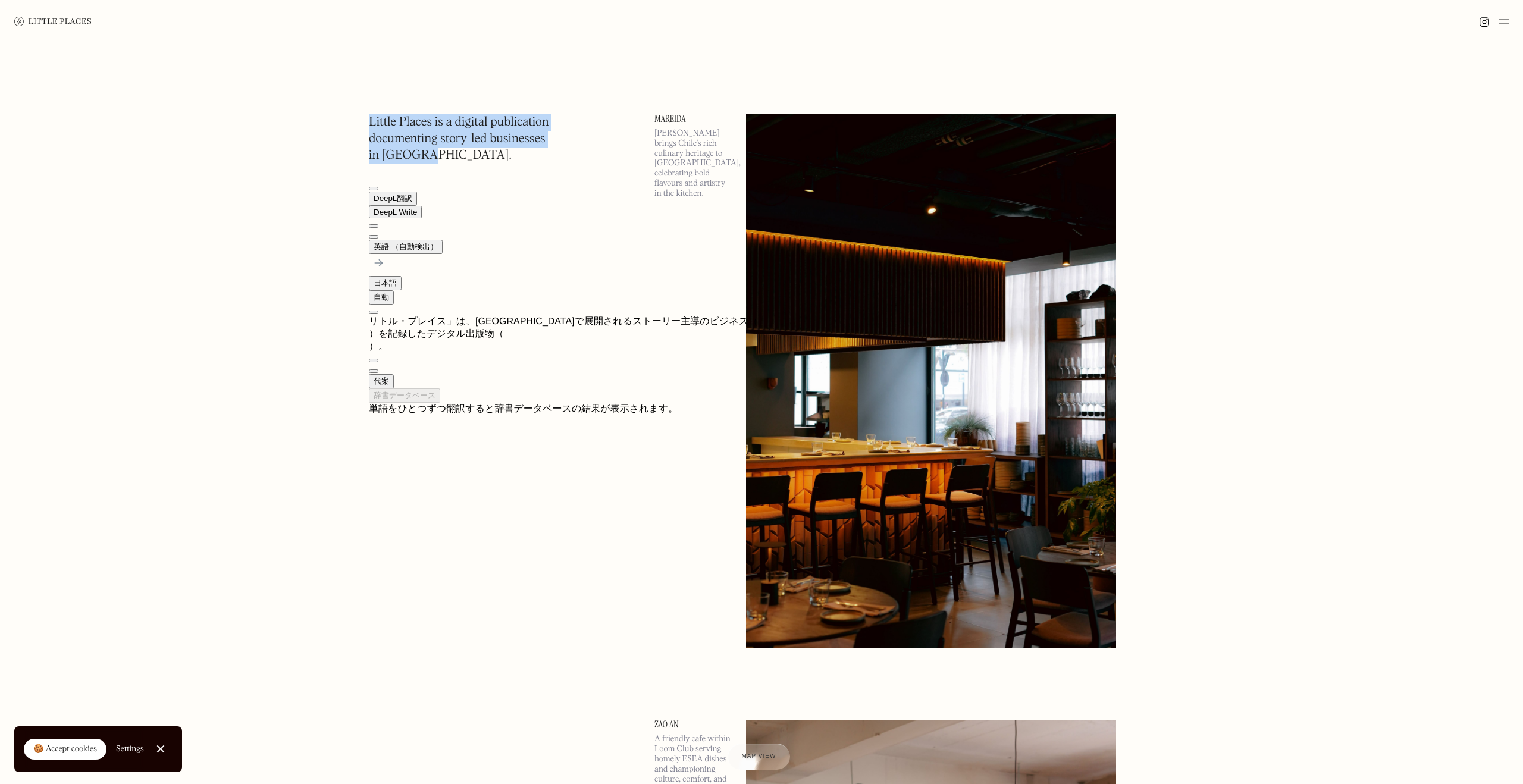
click at [379, 235] on button at bounding box center [373, 237] width 10 height 3
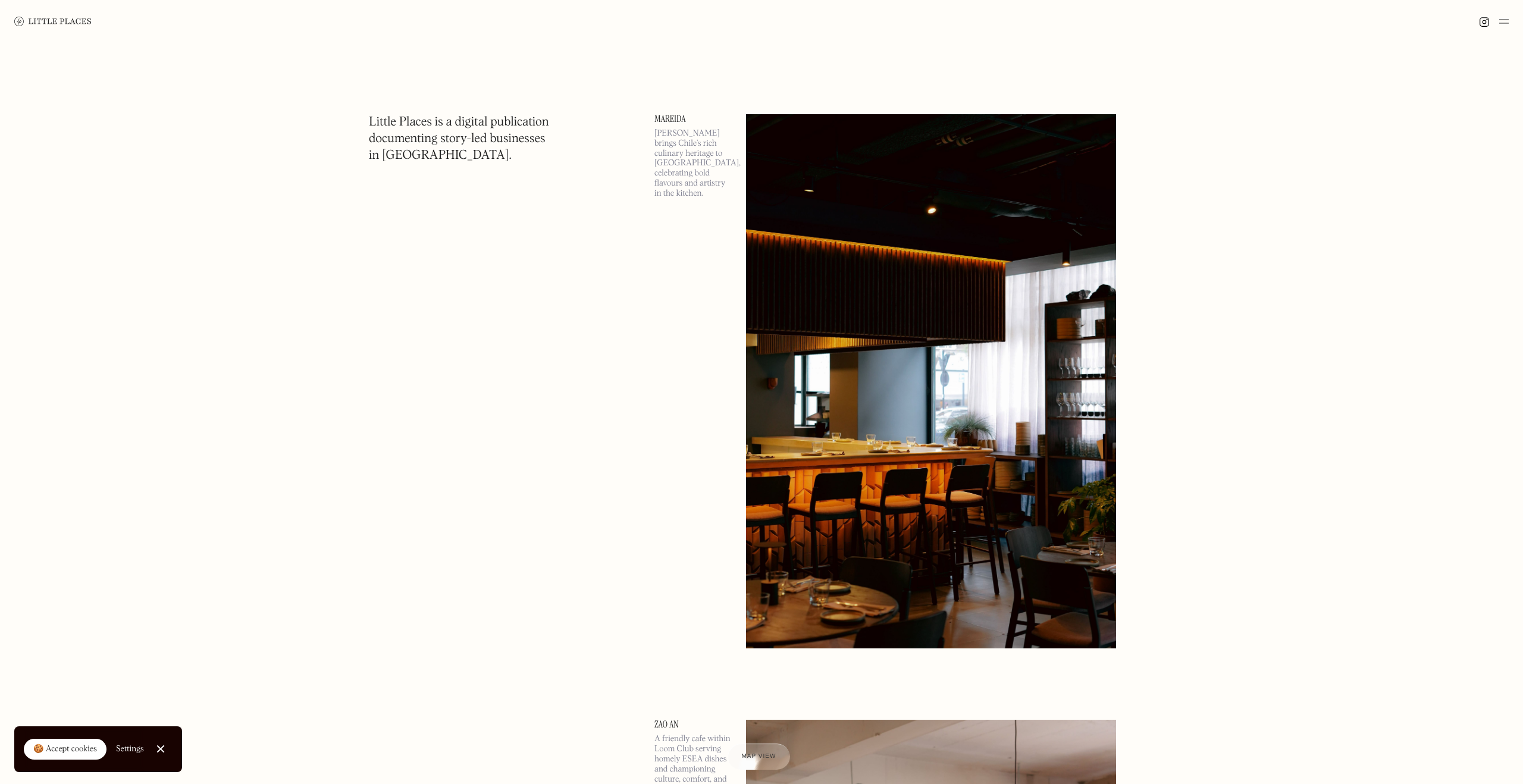
click at [1504, 31] on div at bounding box center [762, 21] width 1523 height 43
click at [1504, 21] on img at bounding box center [1503, 21] width 10 height 14
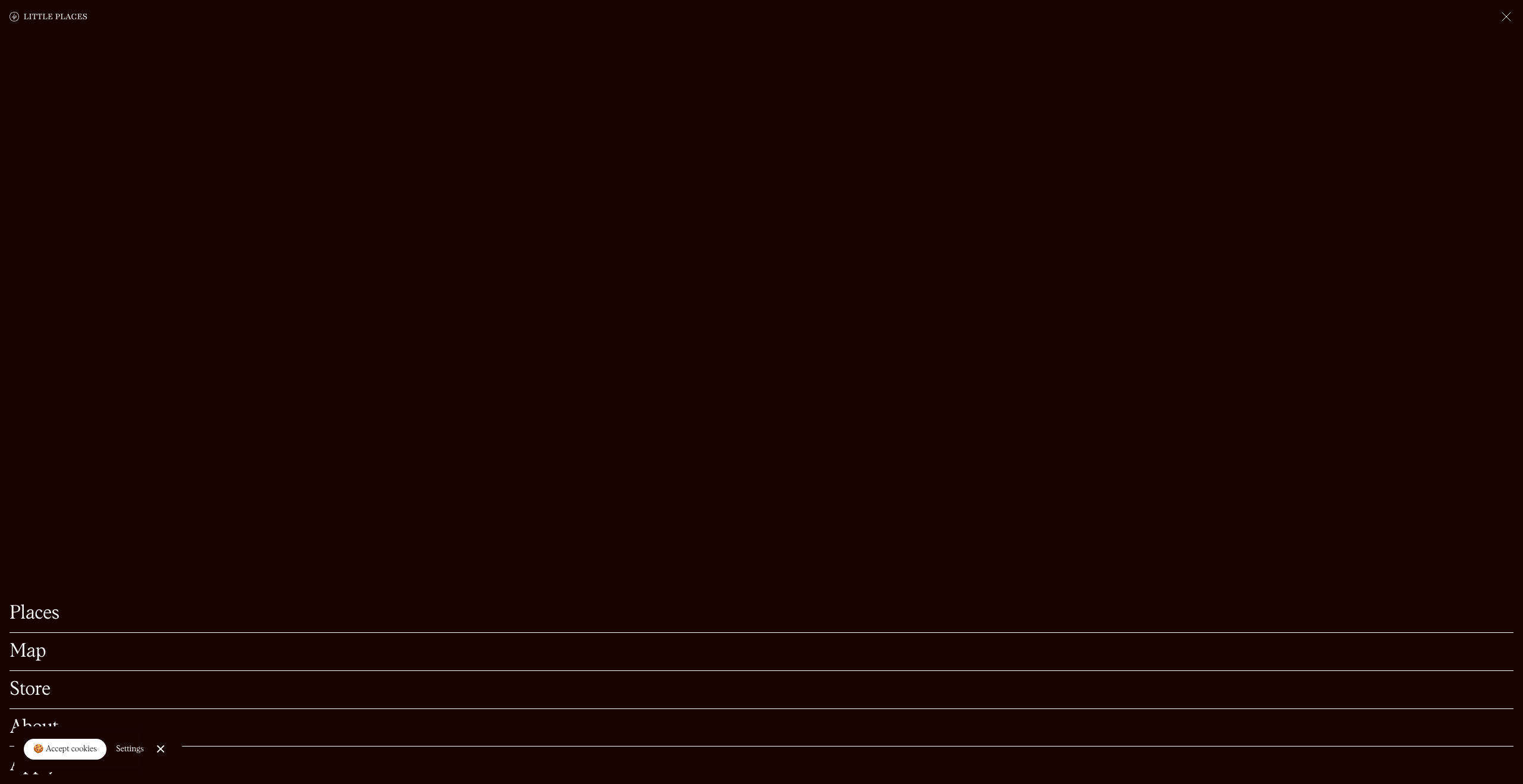
scroll to position [417, 0]
click at [47, 723] on link "About" at bounding box center [762, 727] width 1504 height 18
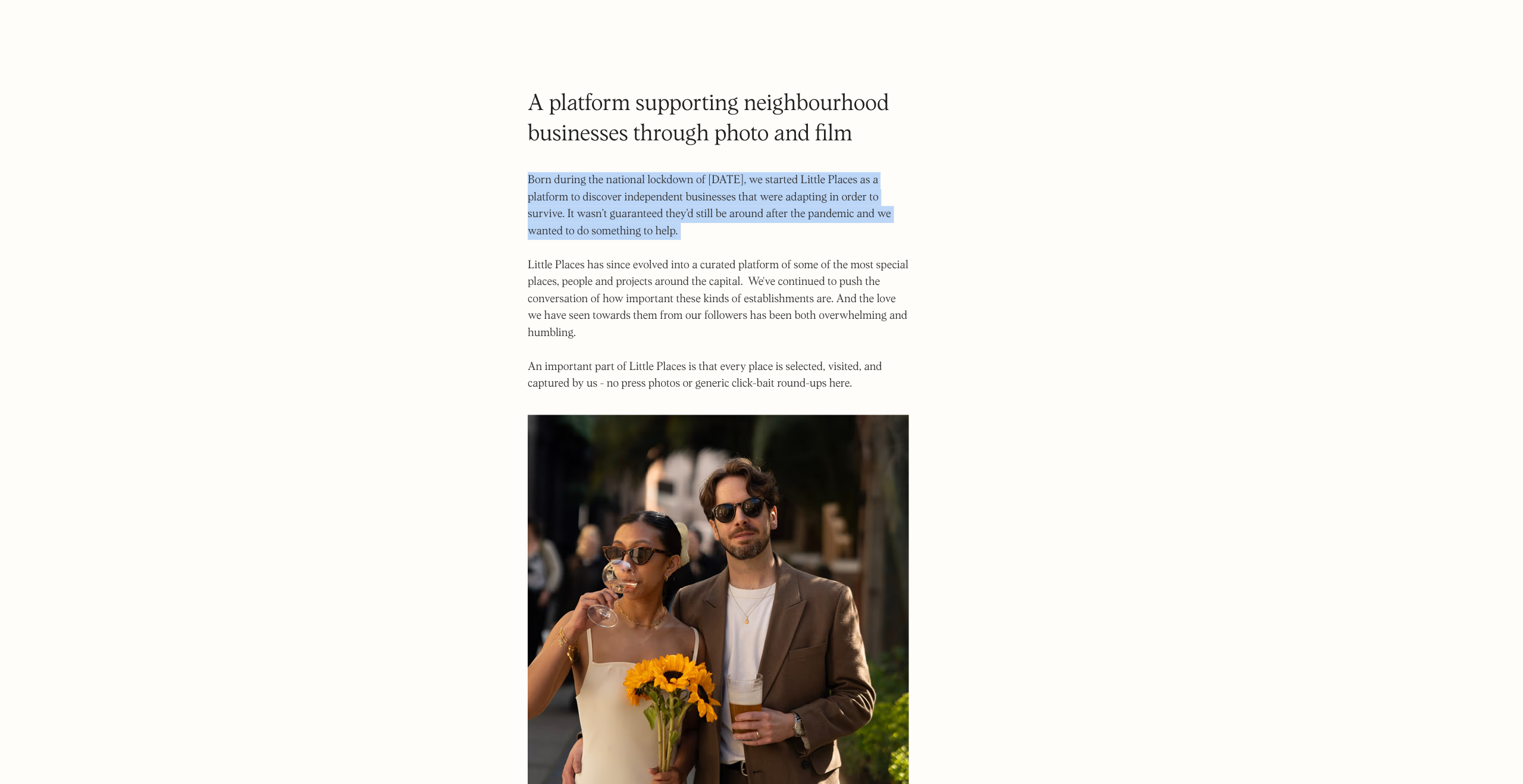
drag, startPoint x: 598, startPoint y: 152, endPoint x: 792, endPoint y: 212, distance: 203.1
click at [792, 212] on body "Places Map Store About Apply 🍪 Accept cookies Settings Close Cookie Popup Close…" at bounding box center [762, 672] width 1523 height 1345
click at [678, 199] on div at bounding box center [678, 199] width 0 height 0
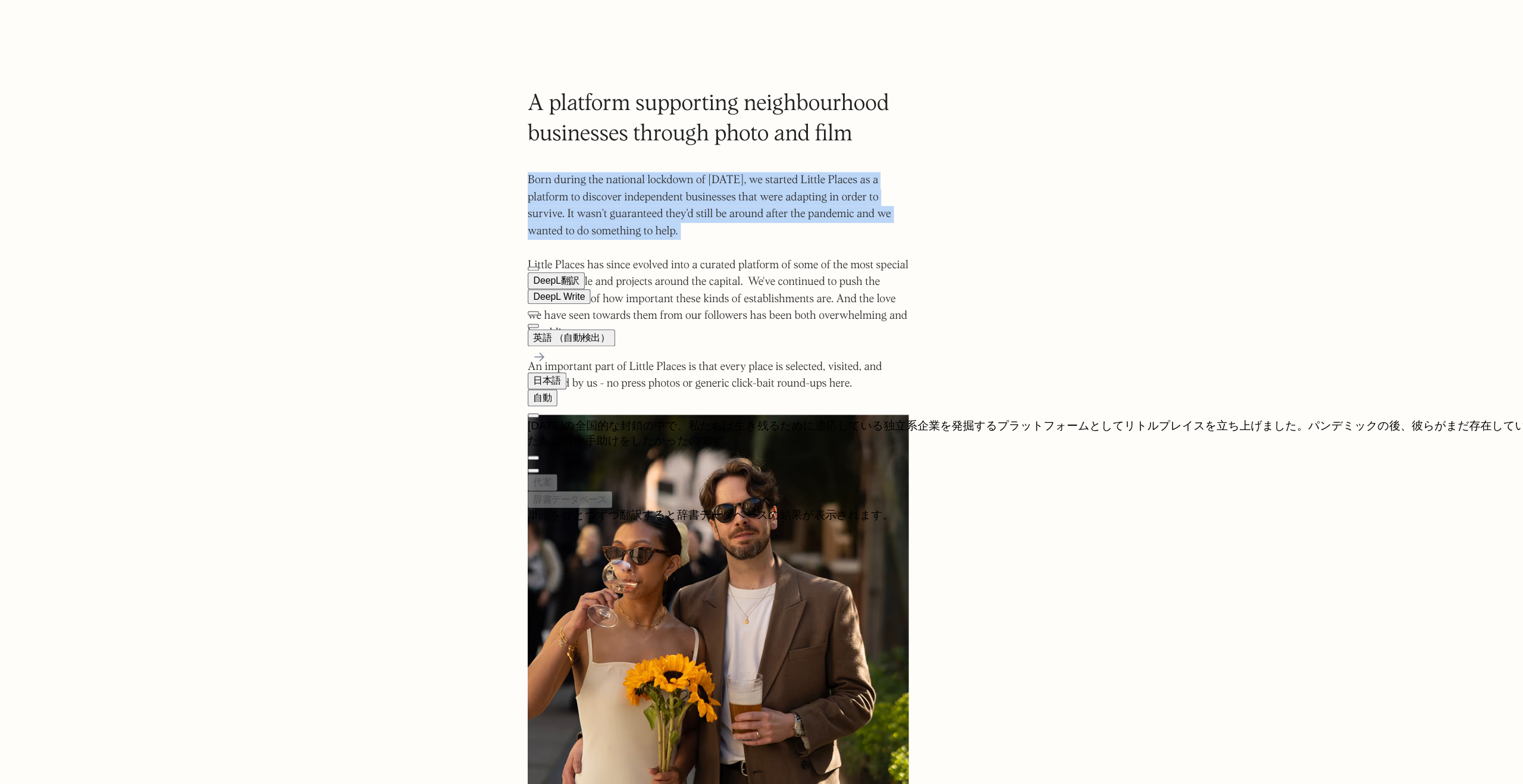
click at [610, 273] on button at bounding box center [605, 274] width 10 height 3
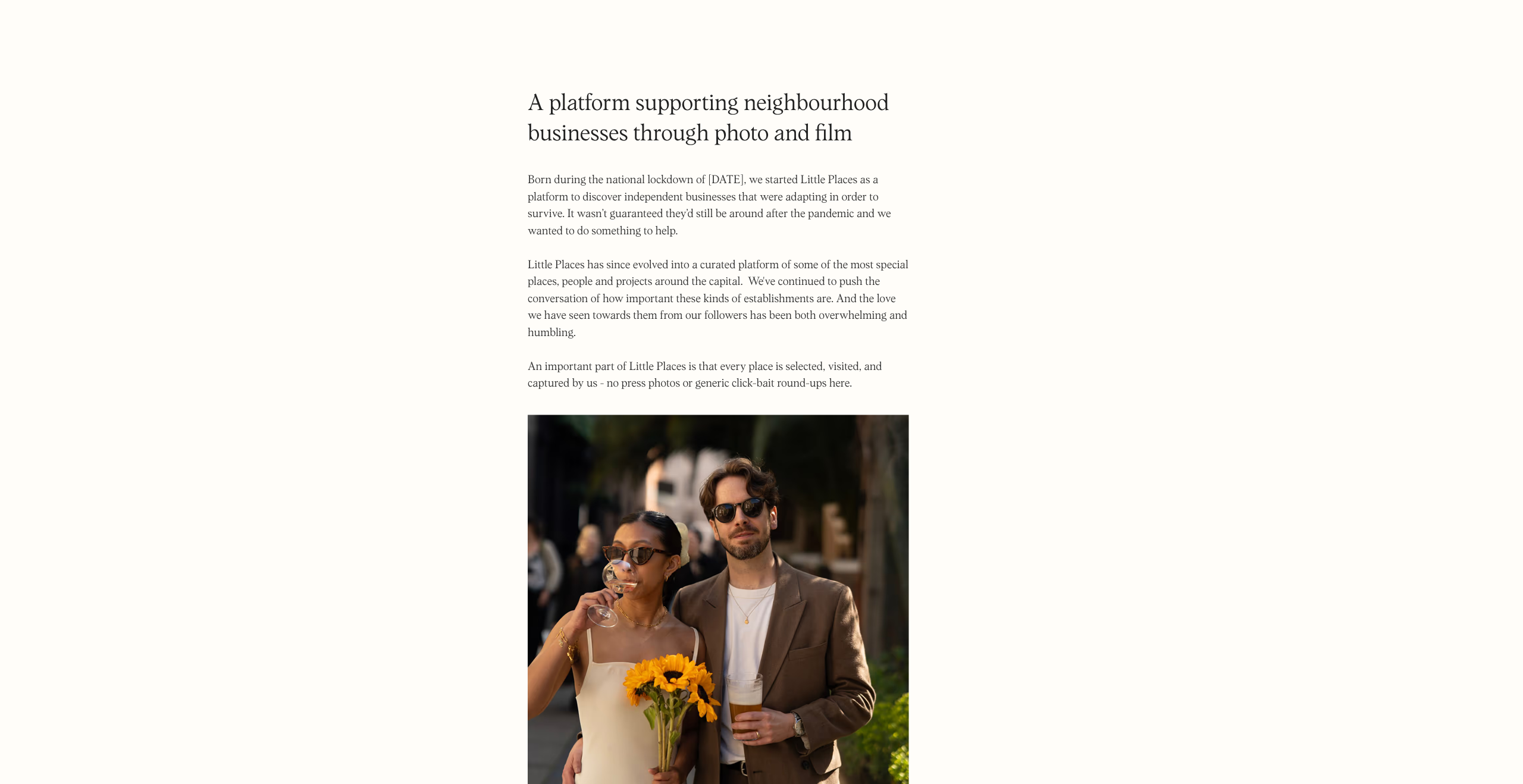
click at [690, 57] on div "A platform supporting neighbourhood businesses through photo and film Born duri…" at bounding box center [761, 593] width 321 height 1101
